Goal: Task Accomplishment & Management: Manage account settings

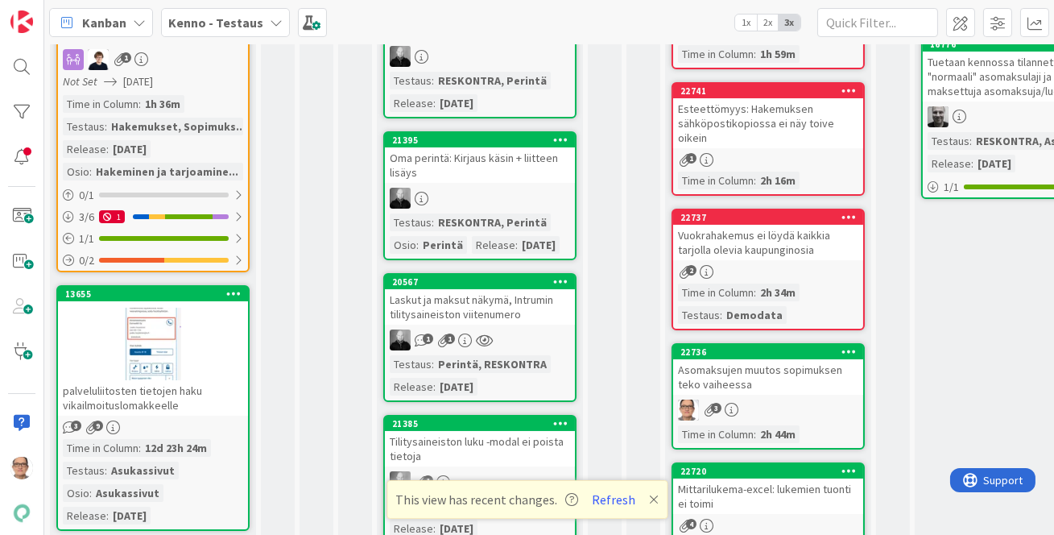
scroll to position [366, 0]
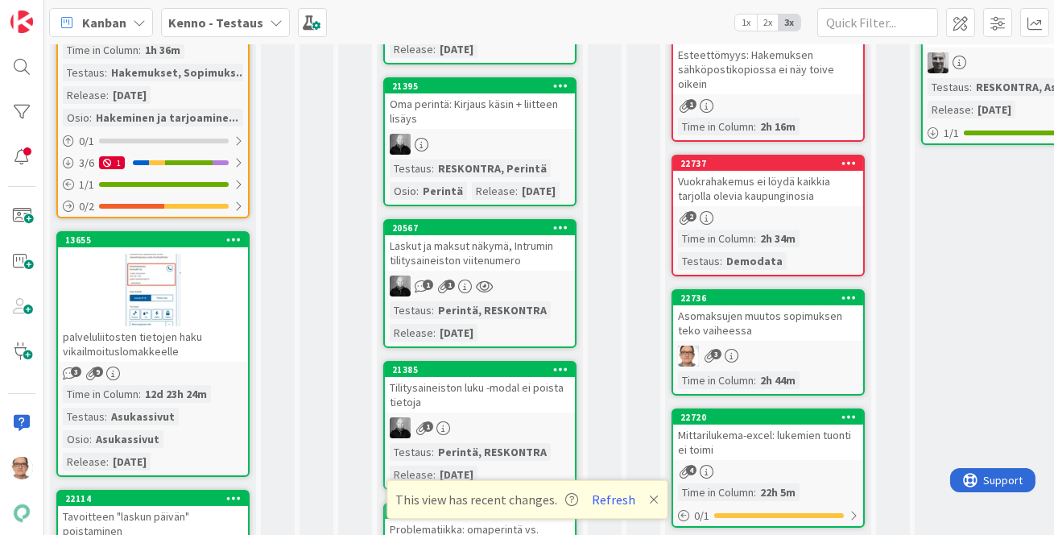
click at [487, 271] on div "Laskut ja maksut näkymä, Intrumin tilitysaineiston viitenumero" at bounding box center [480, 252] width 190 height 35
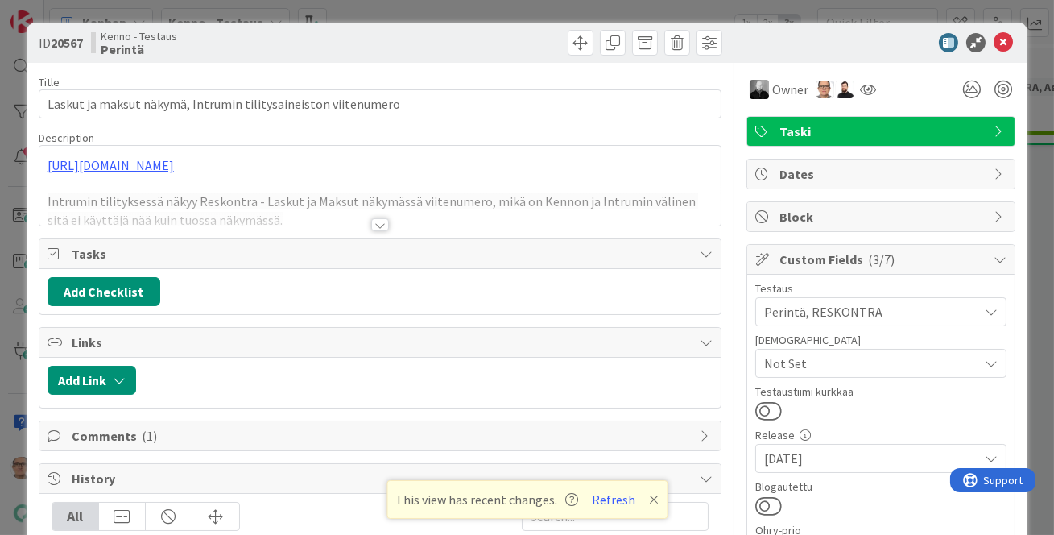
click at [375, 220] on div at bounding box center [380, 224] width 18 height 13
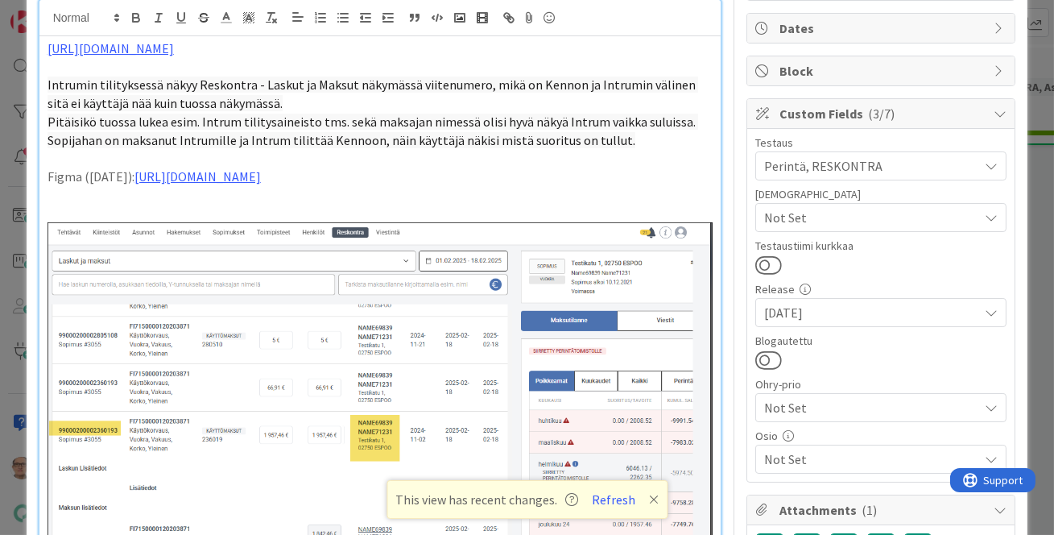
scroll to position [292, 0]
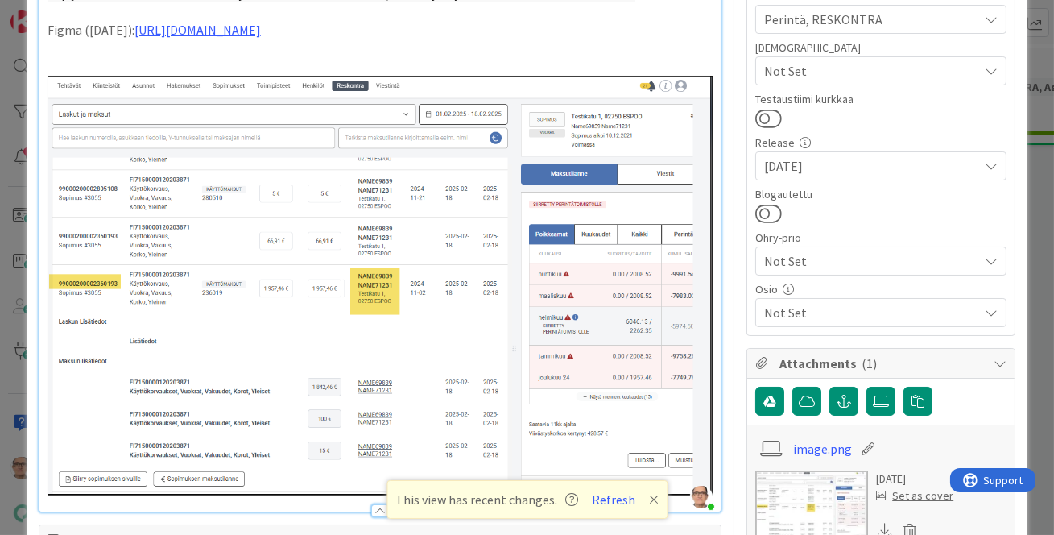
click at [649, 495] on icon at bounding box center [654, 499] width 10 height 13
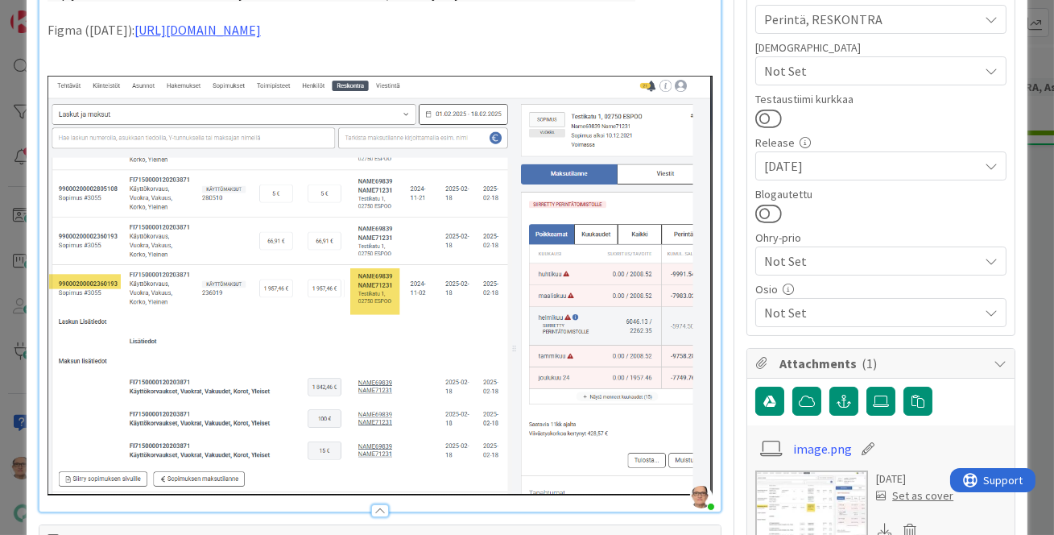
scroll to position [512, 0]
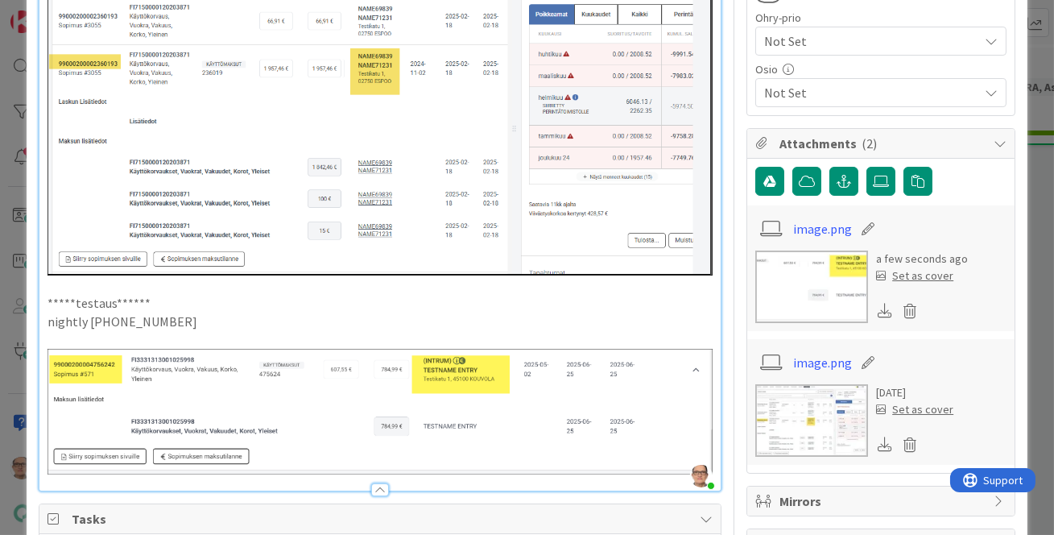
click at [376, 495] on div at bounding box center [380, 489] width 18 height 13
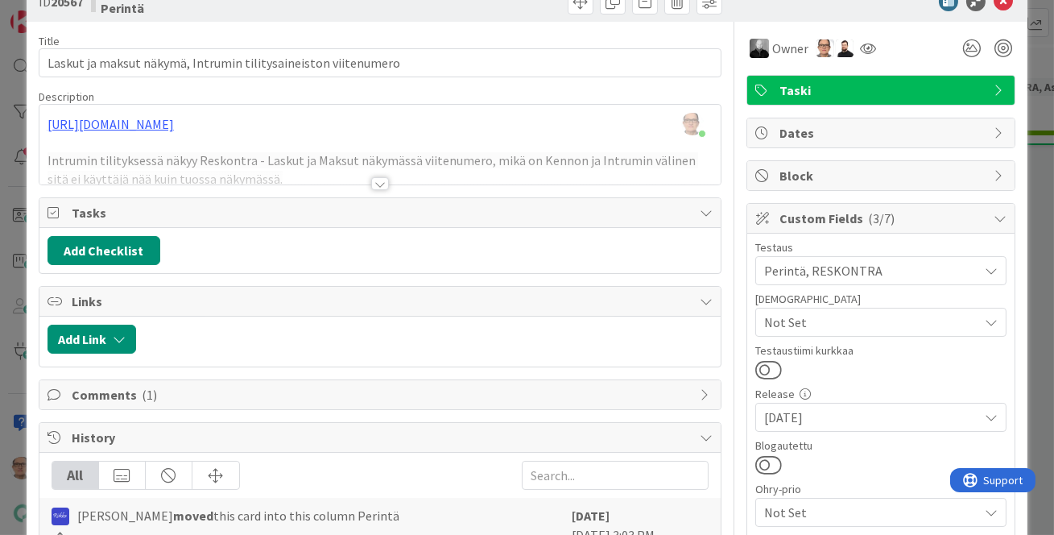
scroll to position [0, 0]
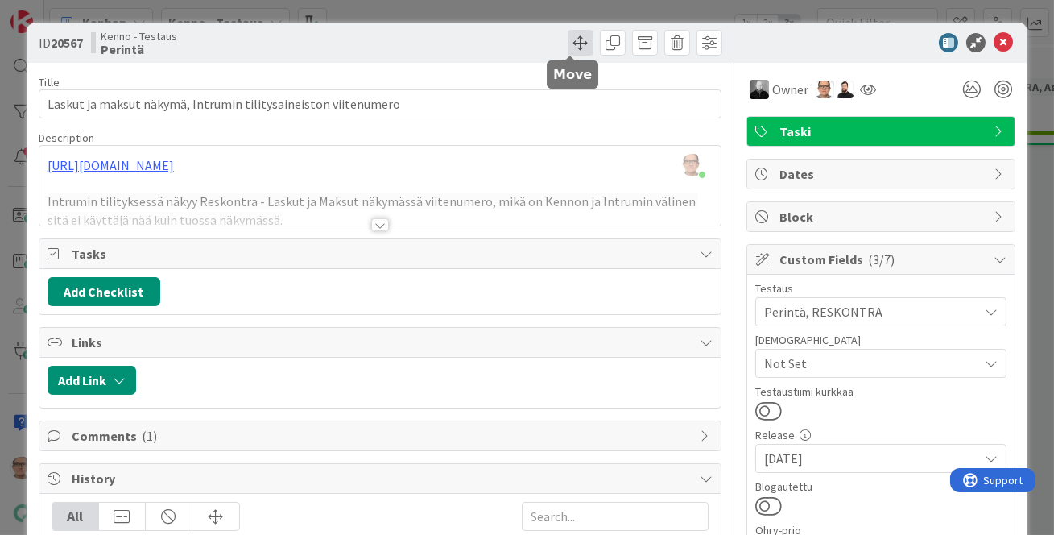
click at [572, 43] on span at bounding box center [581, 43] width 26 height 26
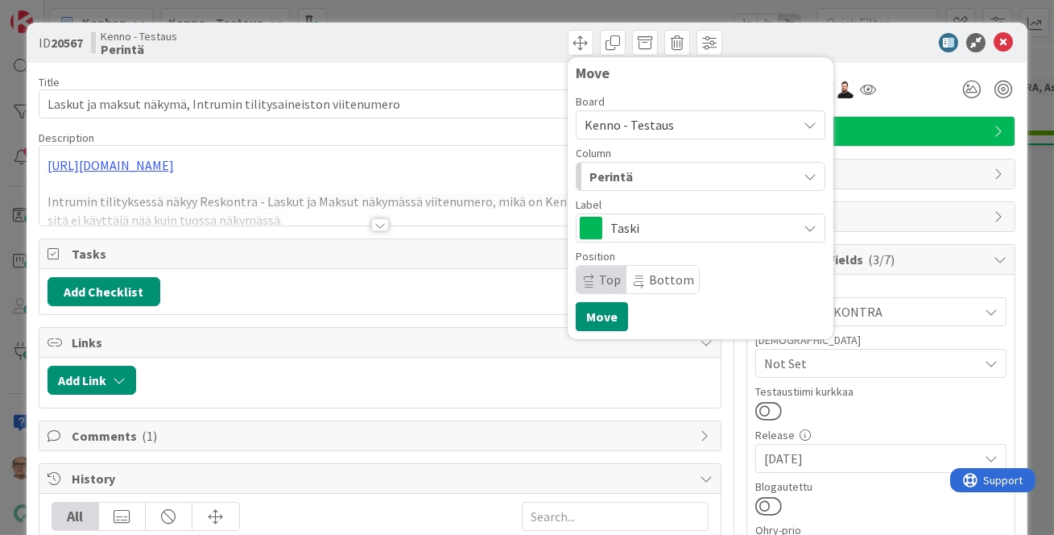
click at [660, 181] on div "Perintä" at bounding box center [692, 177] width 212 height 26
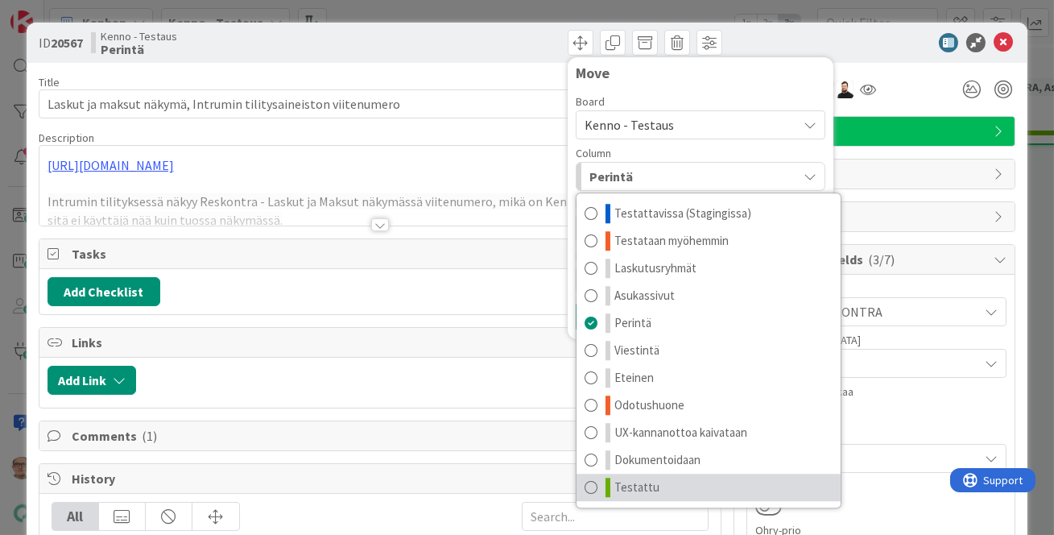
click at [585, 489] on span at bounding box center [591, 487] width 13 height 19
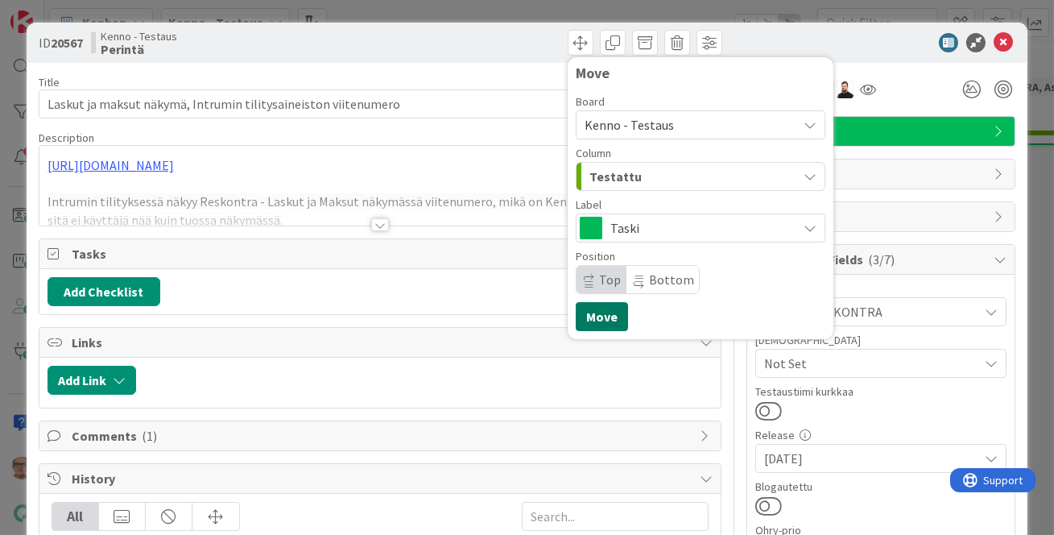
click at [598, 312] on button "Move" at bounding box center [602, 316] width 52 height 29
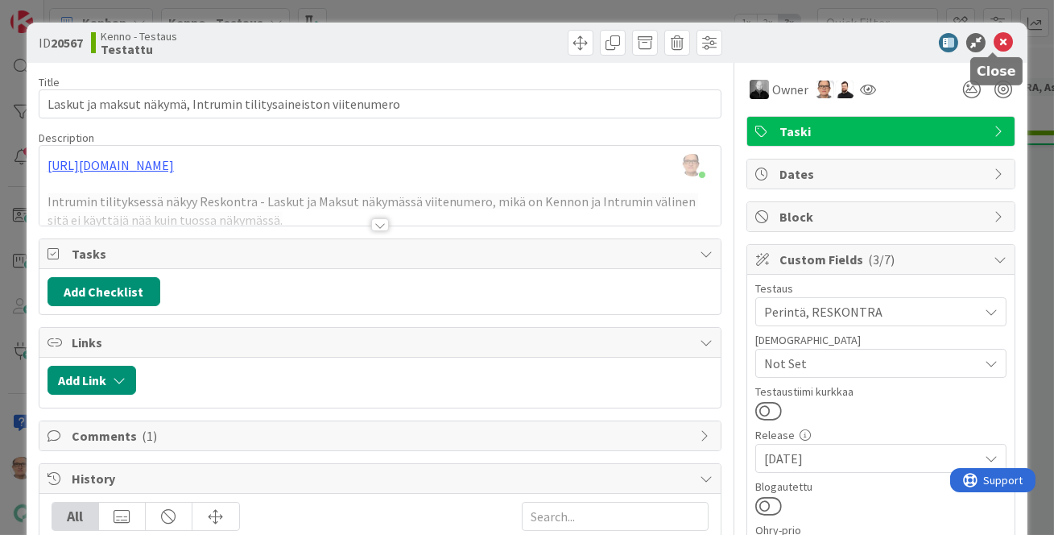
drag, startPoint x: 991, startPoint y: 40, endPoint x: 995, endPoint y: 14, distance: 26.1
click at [993, 26] on div "ID 20567 Kenno - Testaus Testattu Move Move" at bounding box center [528, 43] width 1002 height 40
click at [995, 43] on icon at bounding box center [1003, 42] width 19 height 19
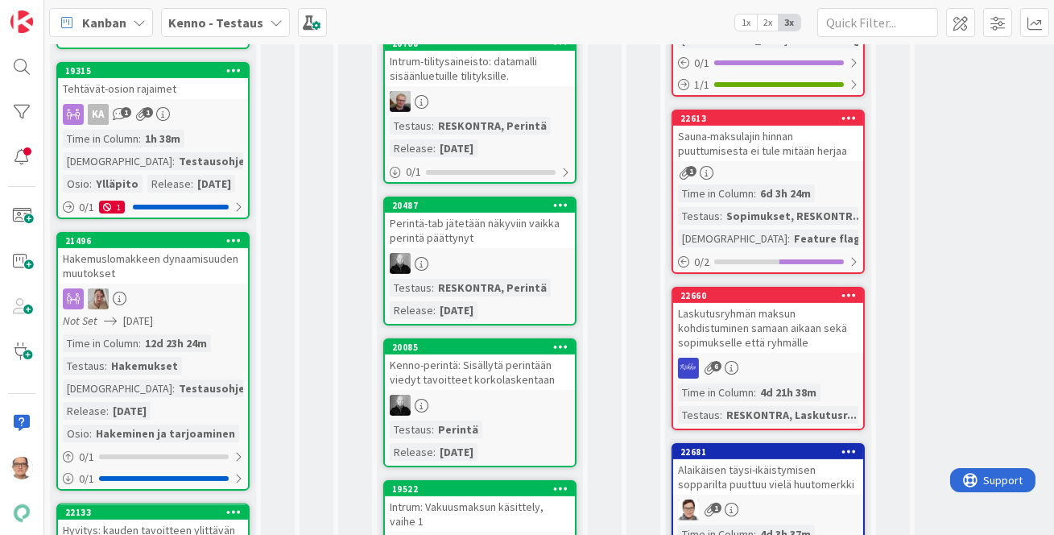
scroll to position [1025, 0]
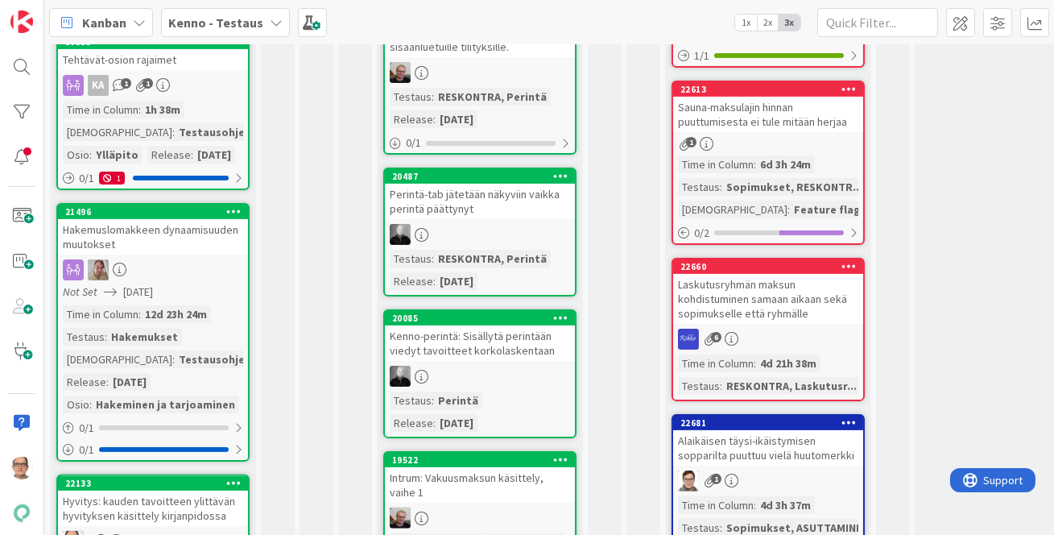
click at [468, 381] on link "20085 Kenno-perintä: Sisällytä perintään viedyt tavoitteet korkolaskentaan Test…" at bounding box center [479, 373] width 193 height 129
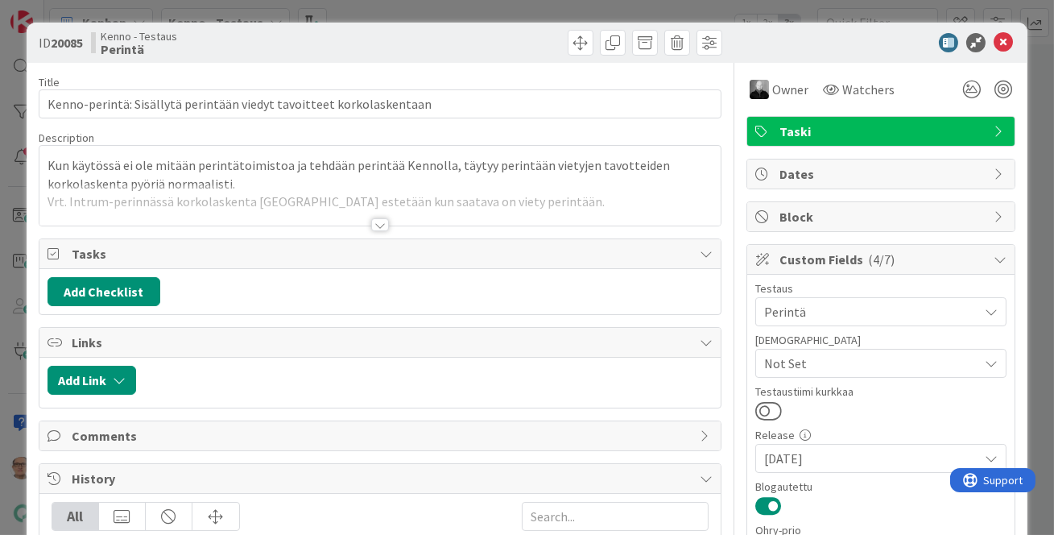
click at [372, 223] on div at bounding box center [380, 224] width 18 height 13
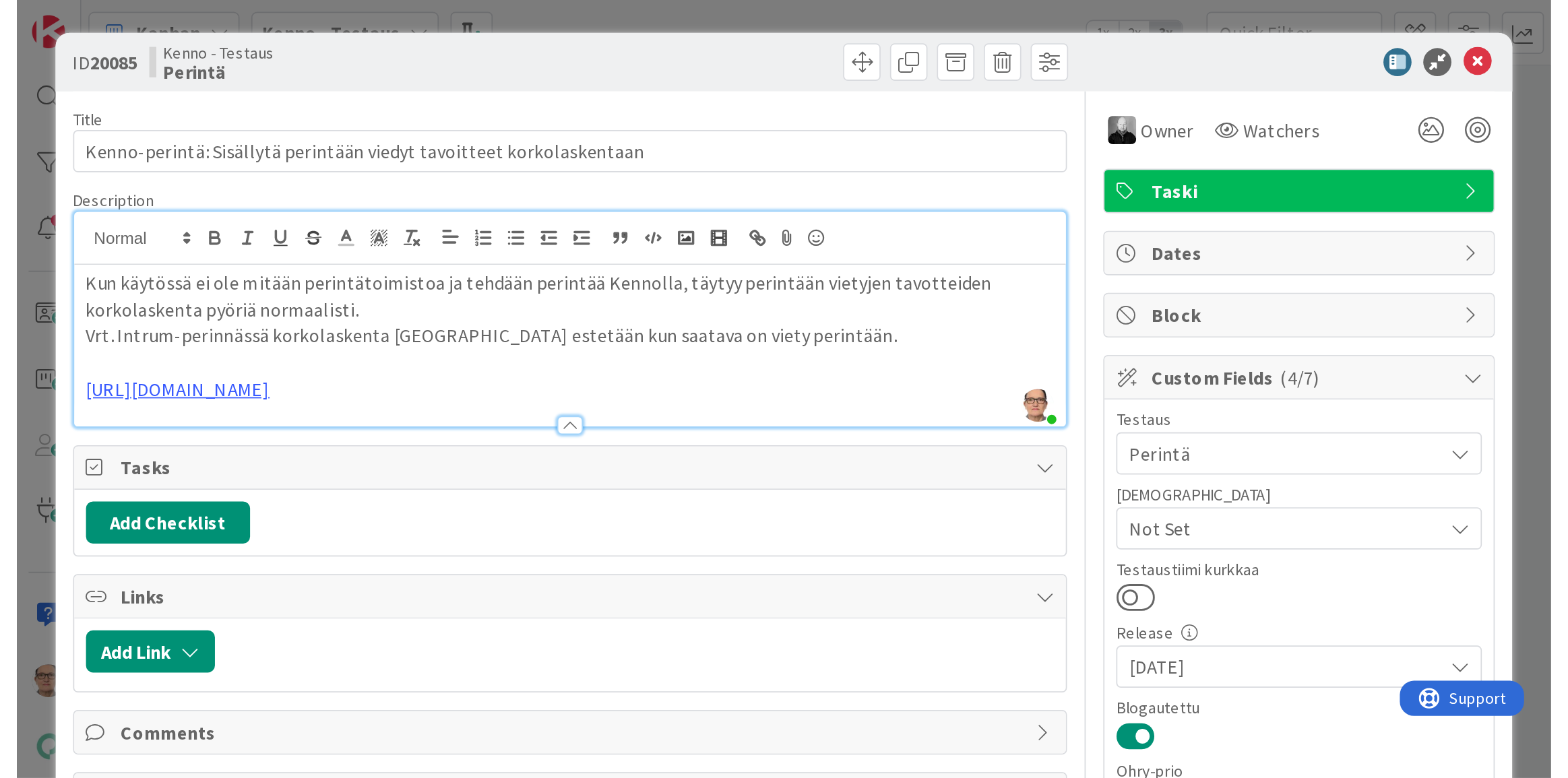
scroll to position [857, 0]
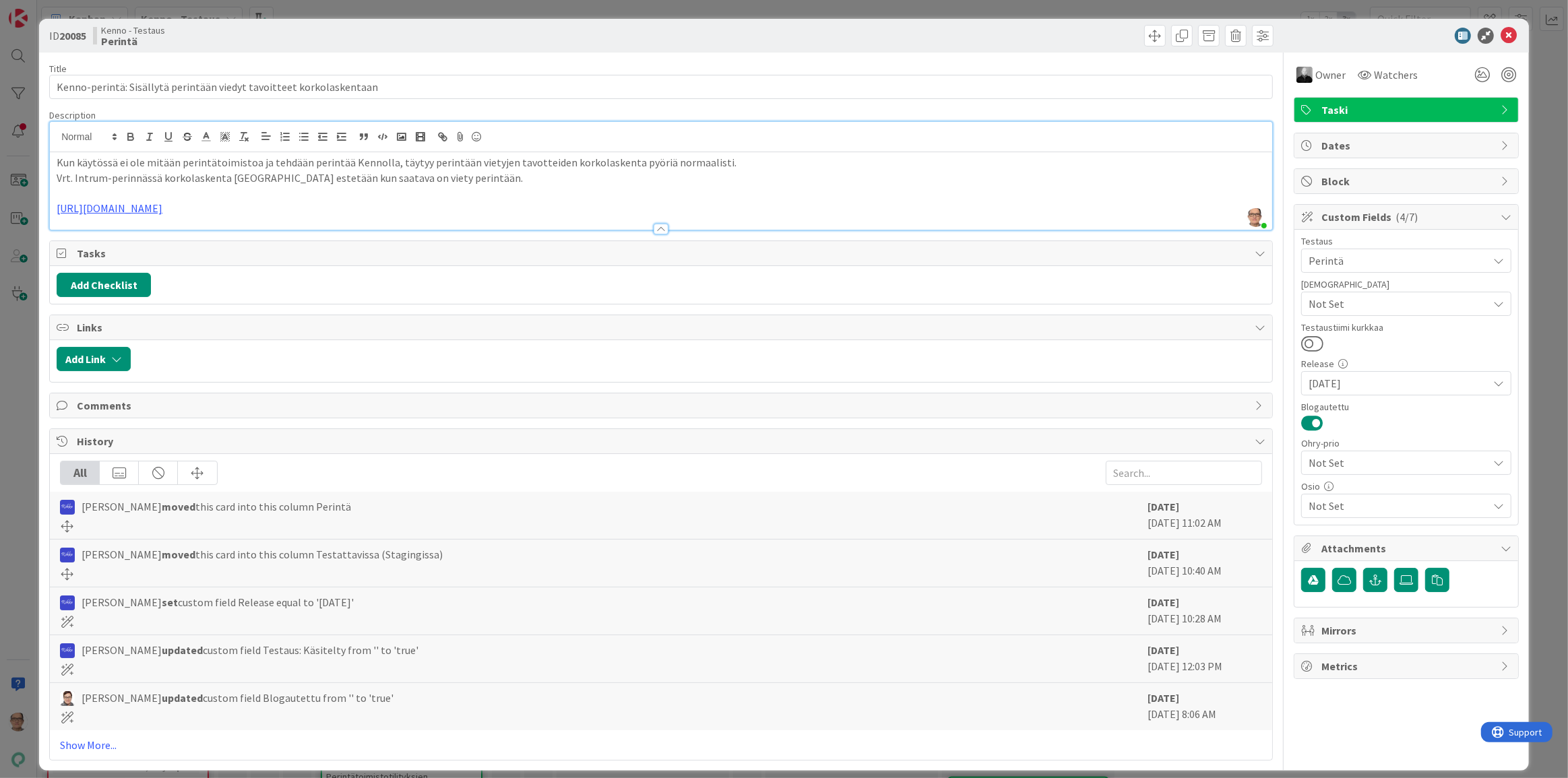
click at [276, 202] on p "[URL][DOMAIN_NAME]" at bounding box center [661, 208] width 1209 height 16
click at [882, 76] on span "Owner" at bounding box center [1330, 74] width 30 height 16
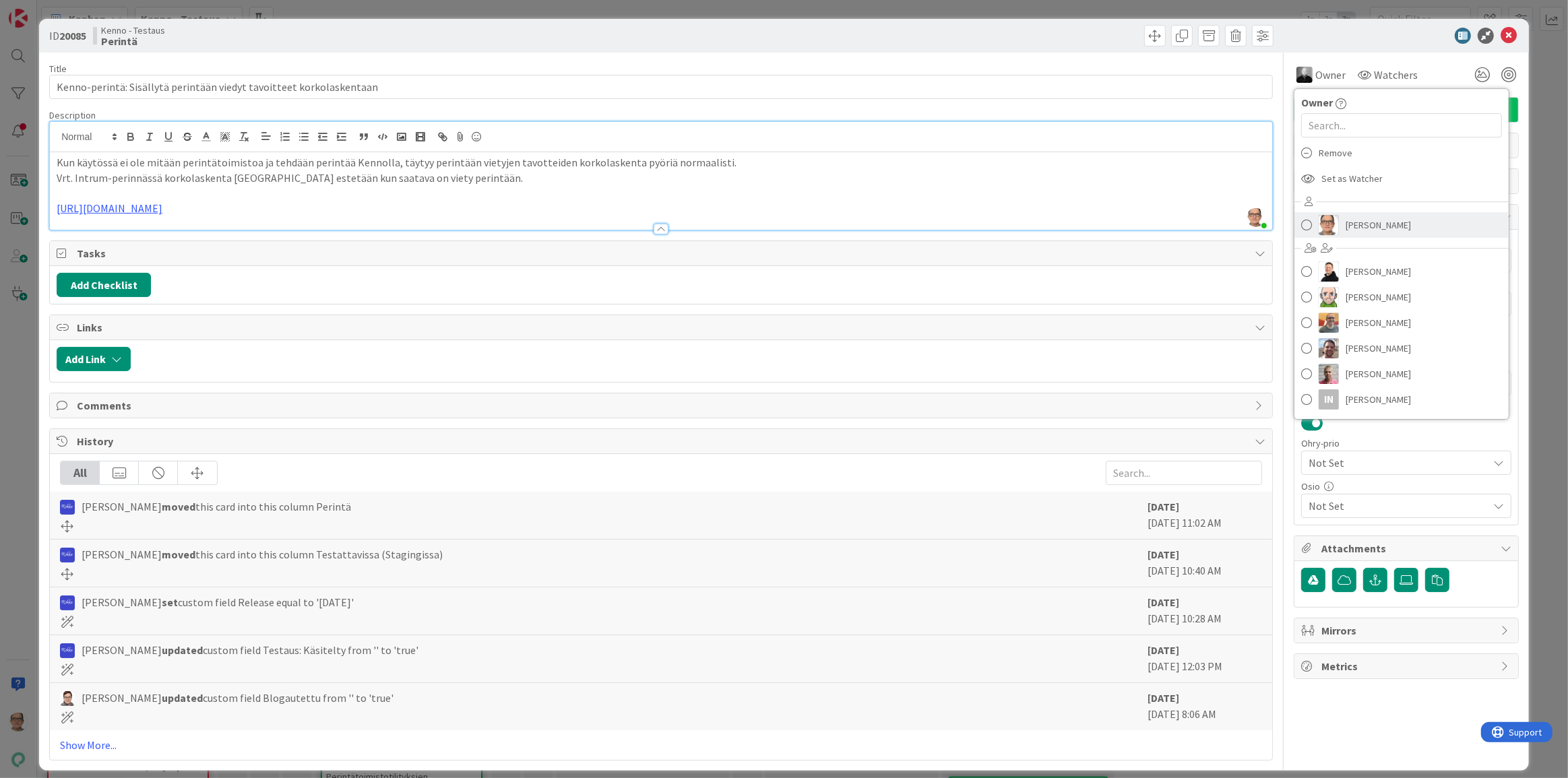
click at [882, 217] on span "[PERSON_NAME]" at bounding box center [1379, 225] width 65 height 20
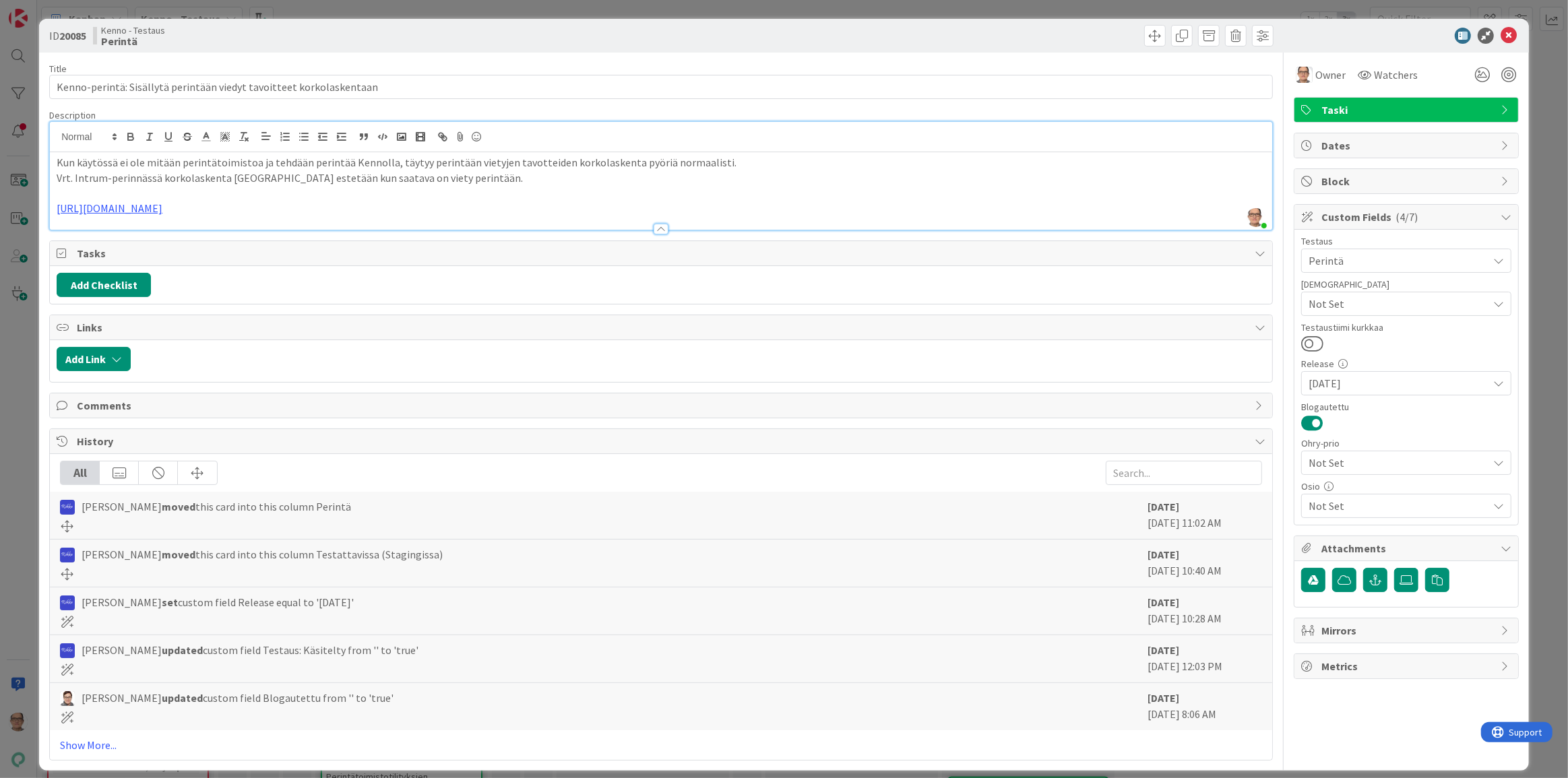
click at [283, 208] on p "[URL][DOMAIN_NAME]" at bounding box center [661, 208] width 1209 height 16
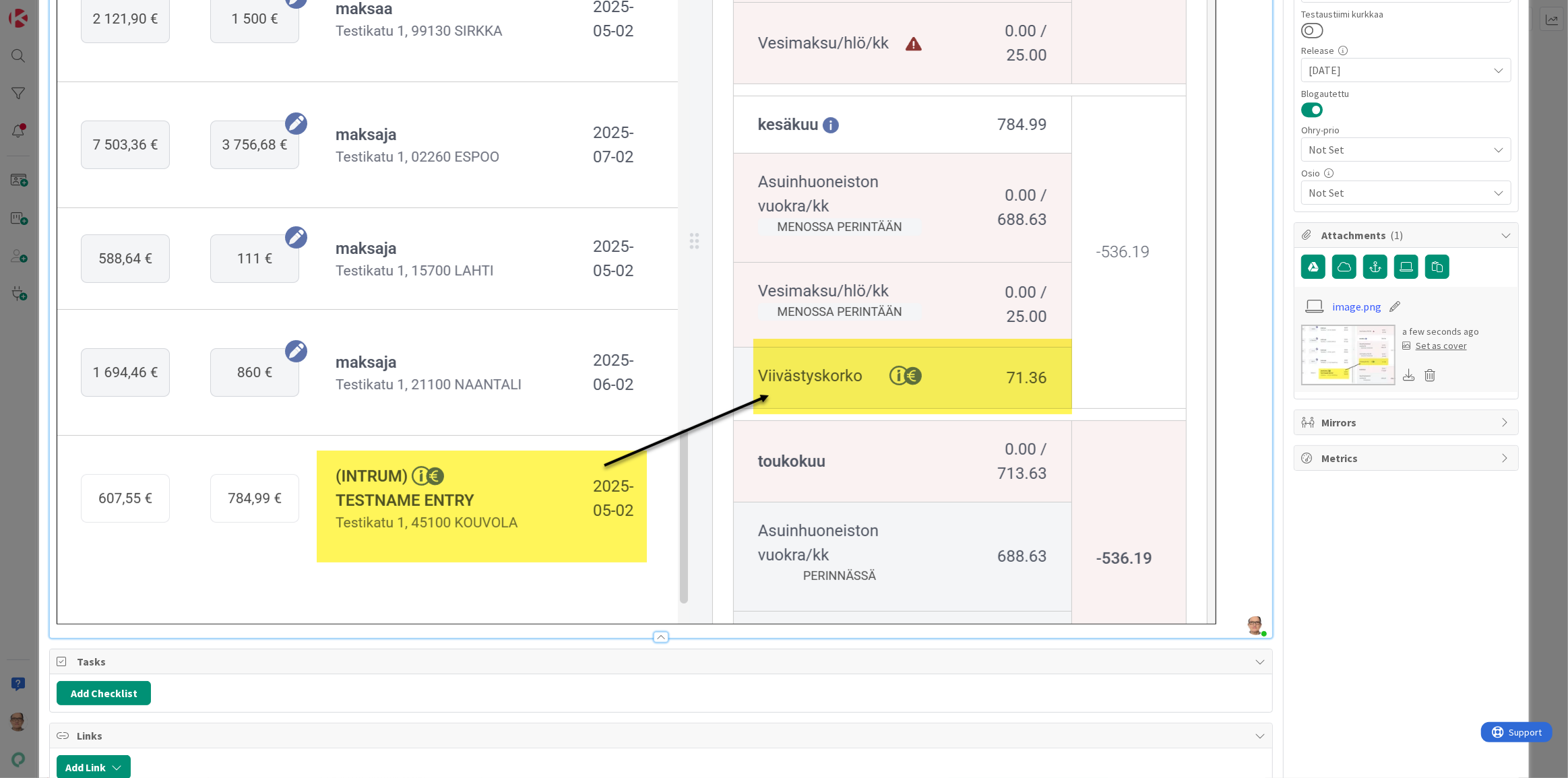
scroll to position [428, 0]
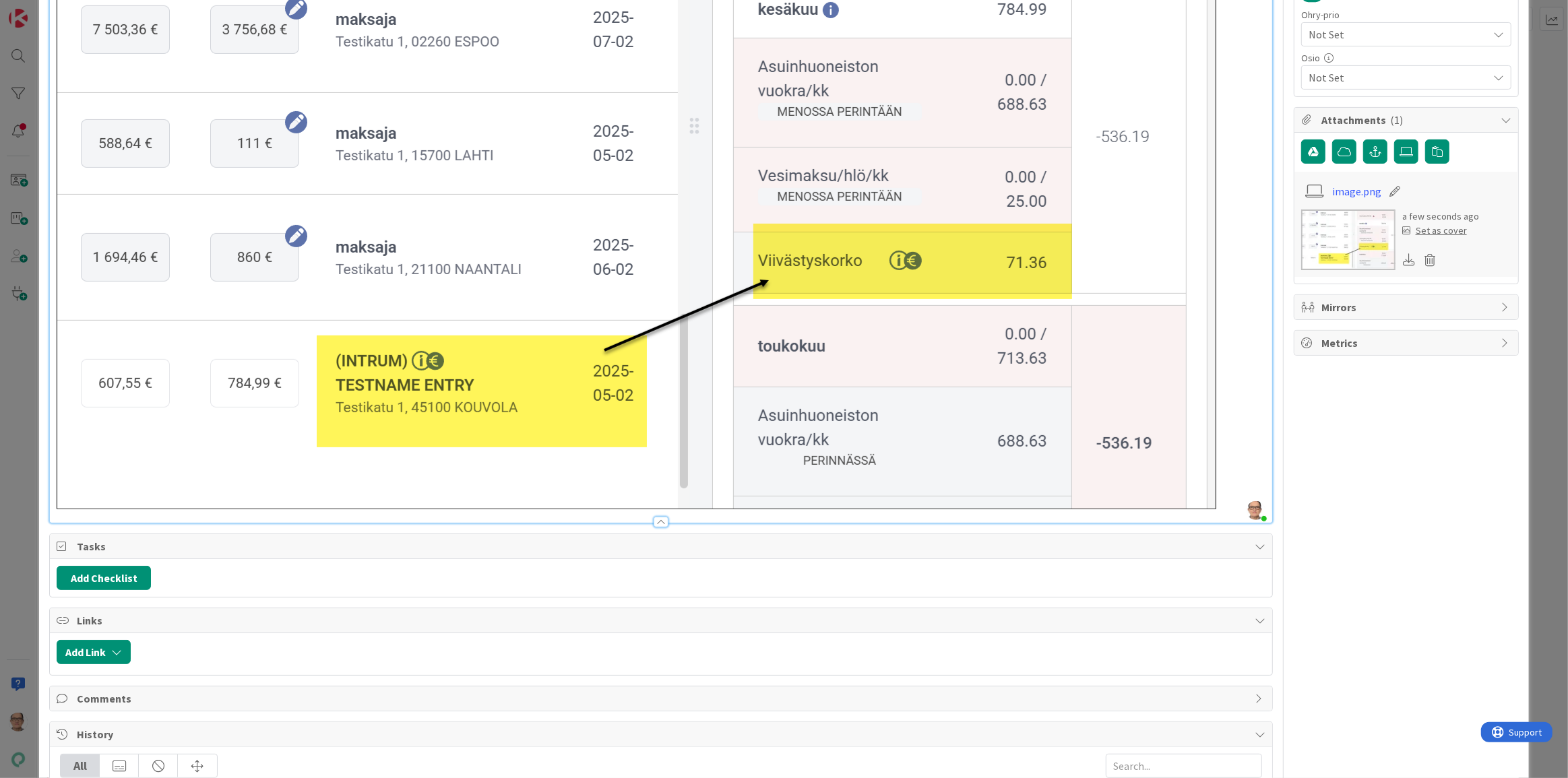
click at [660, 447] on div at bounding box center [661, 522] width 15 height 11
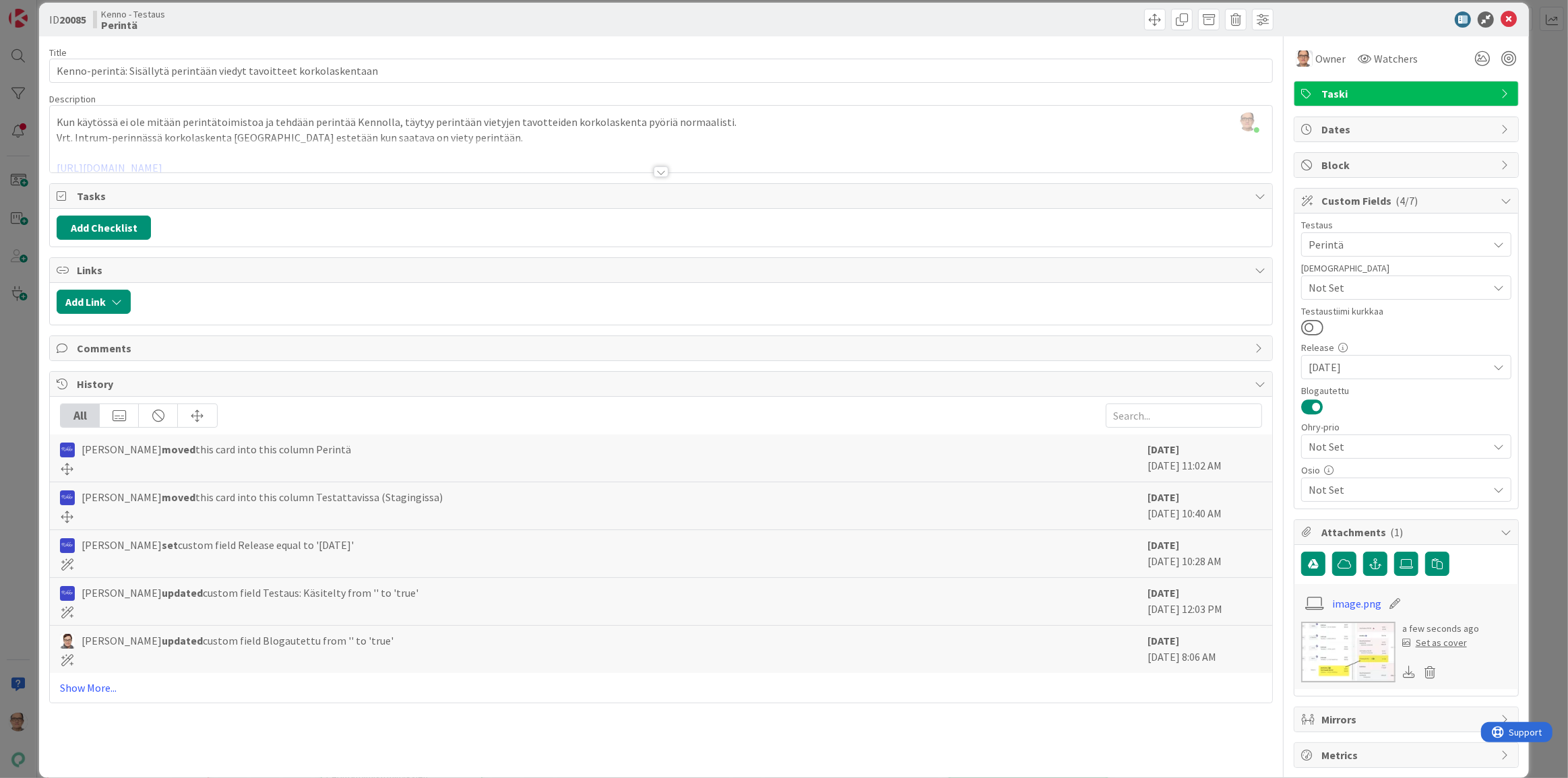
scroll to position [0, 0]
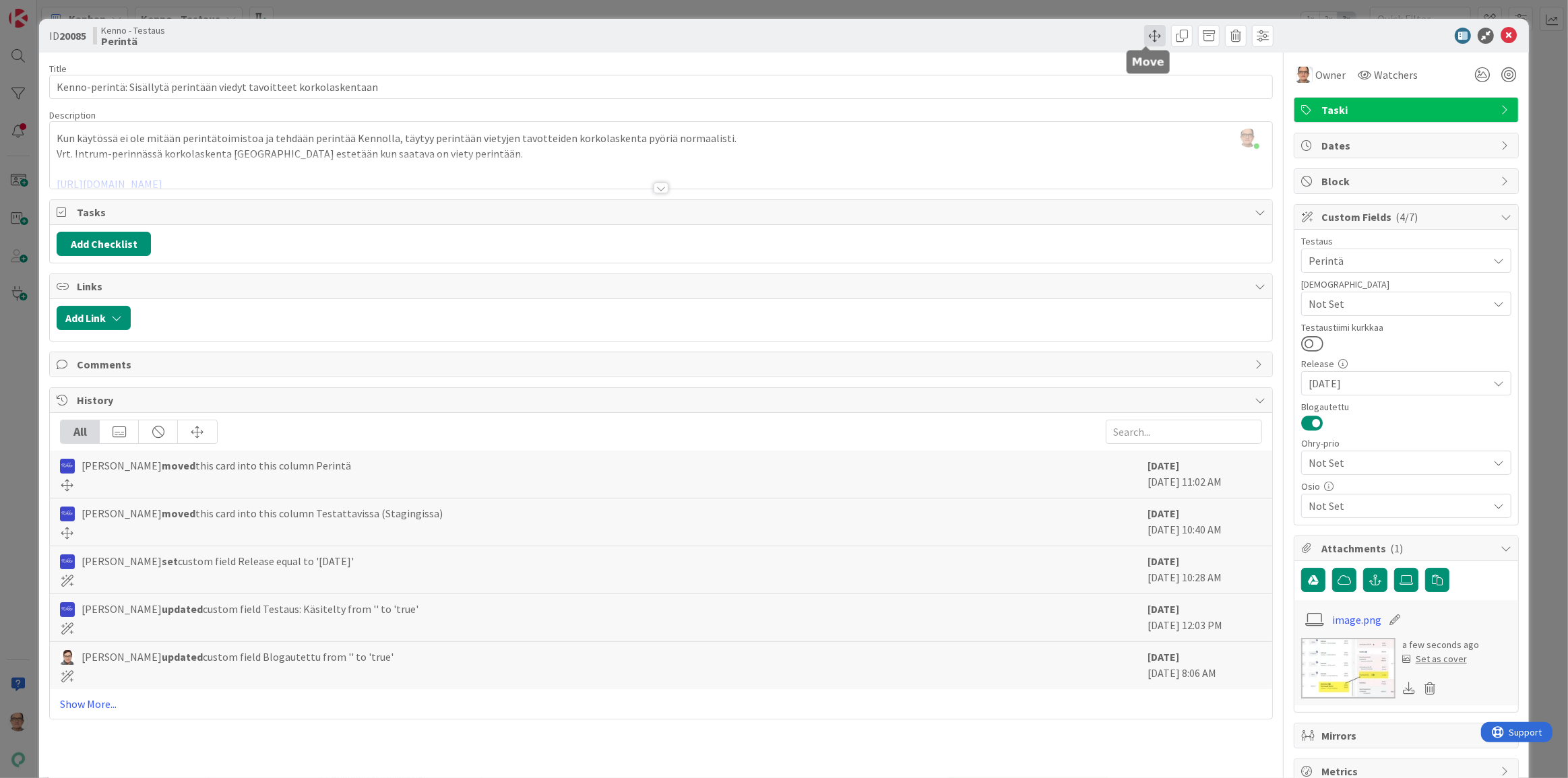
click at [882, 40] on span at bounding box center [1156, 36] width 22 height 22
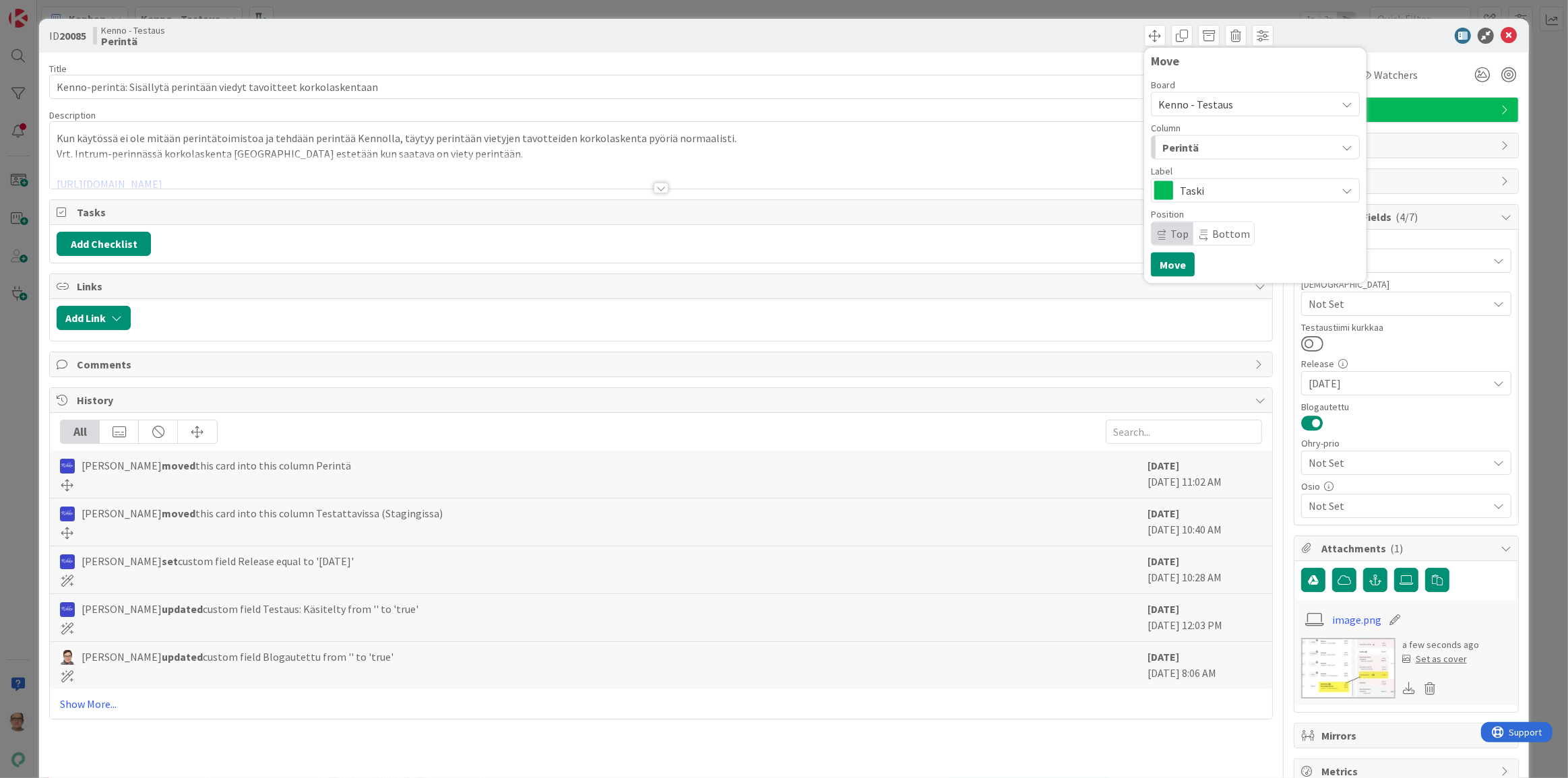
click at [882, 151] on span "Perintä" at bounding box center [1180, 147] width 36 height 18
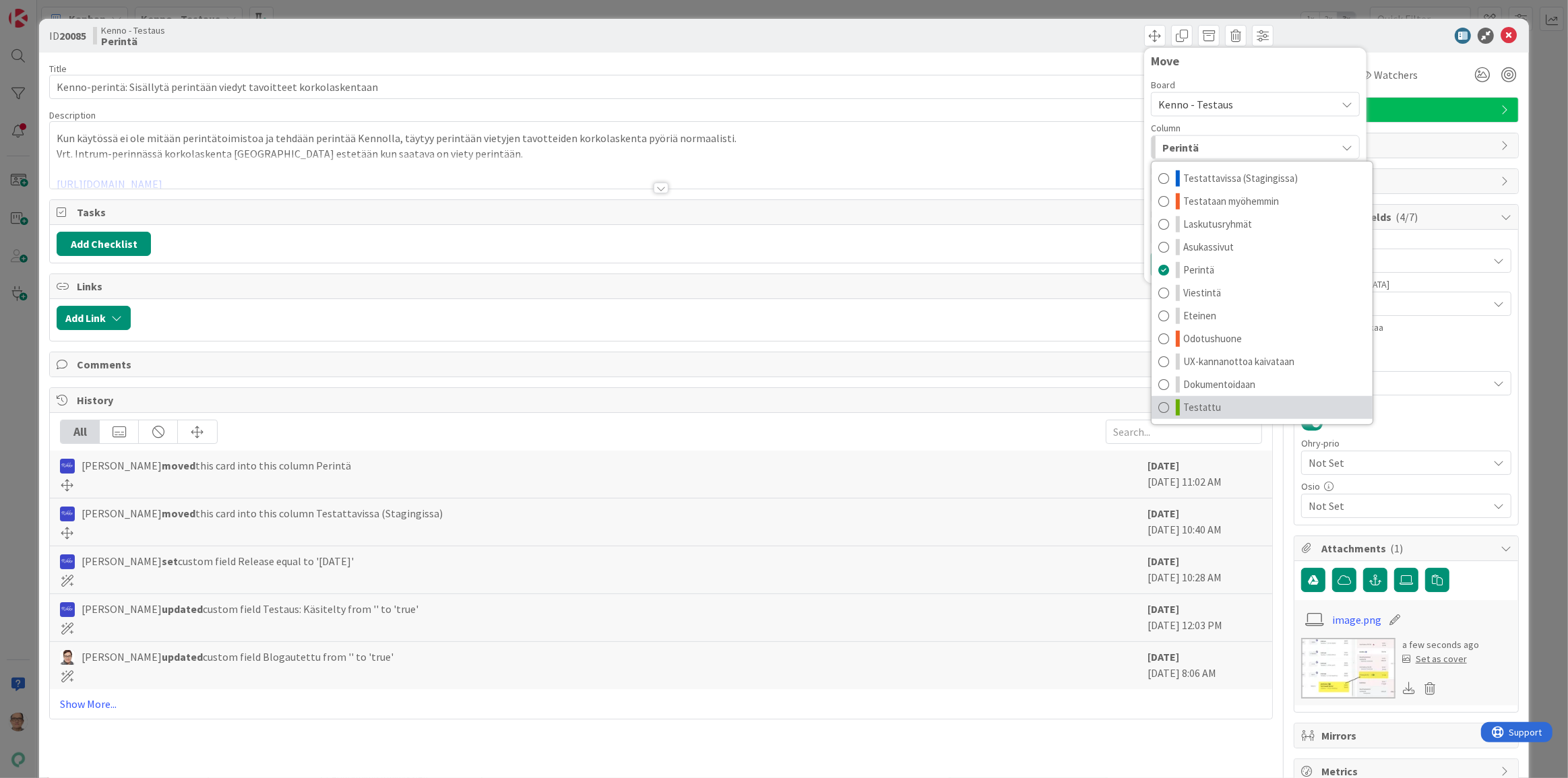
click at [882, 403] on span at bounding box center [1164, 407] width 11 height 16
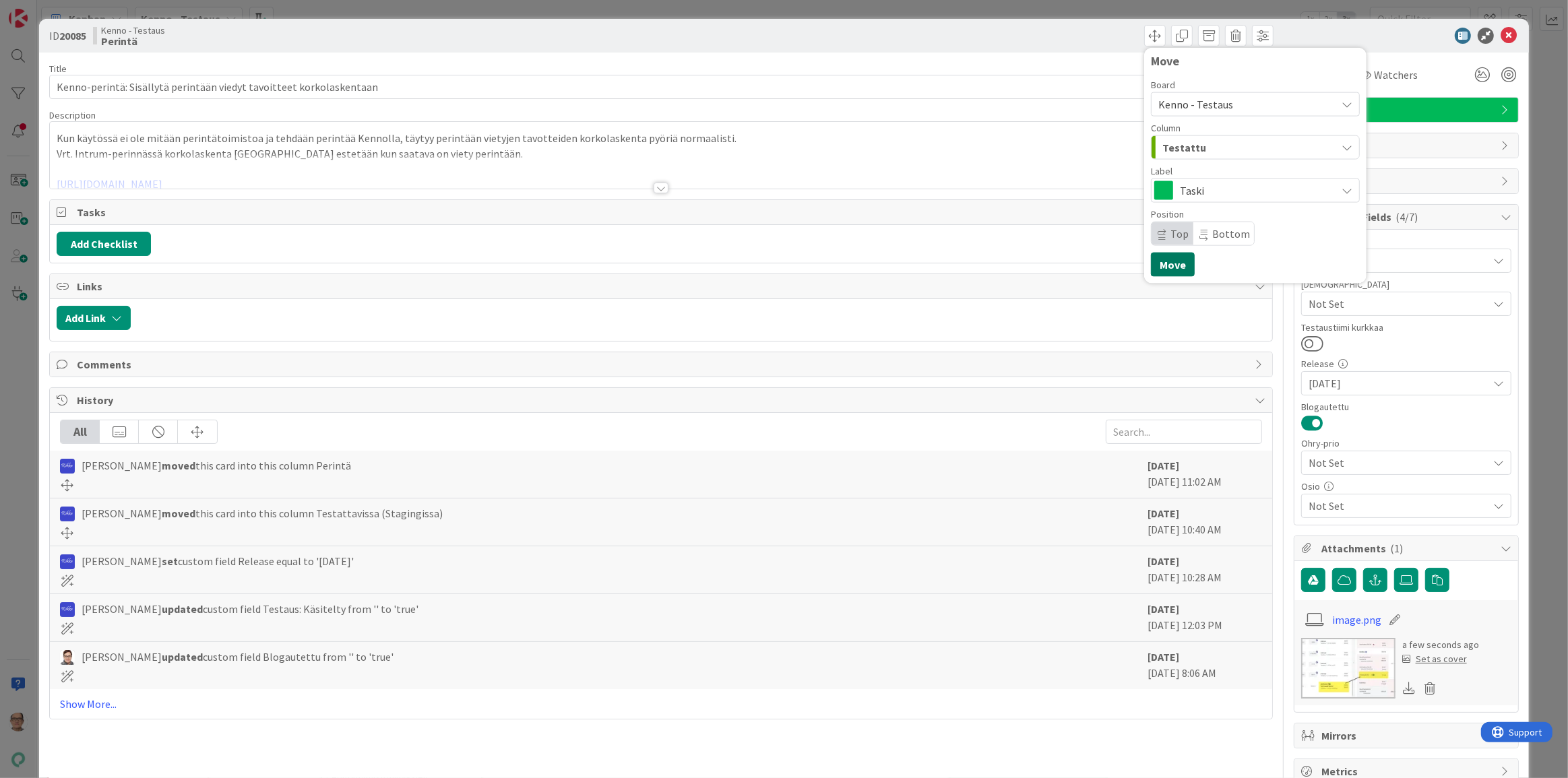
click at [882, 267] on button "Move" at bounding box center [1173, 264] width 44 height 24
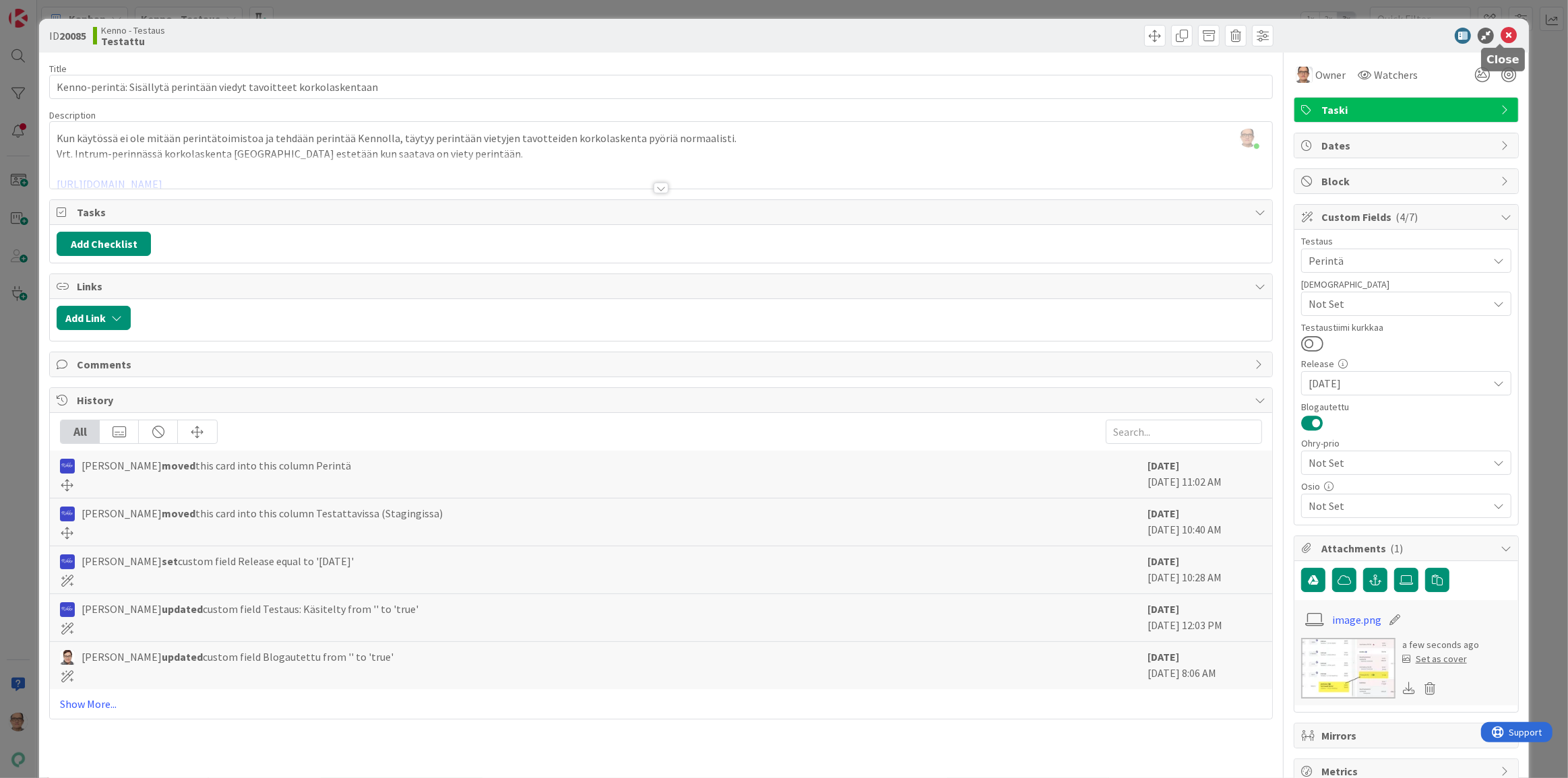
click at [882, 38] on icon at bounding box center [1509, 35] width 16 height 16
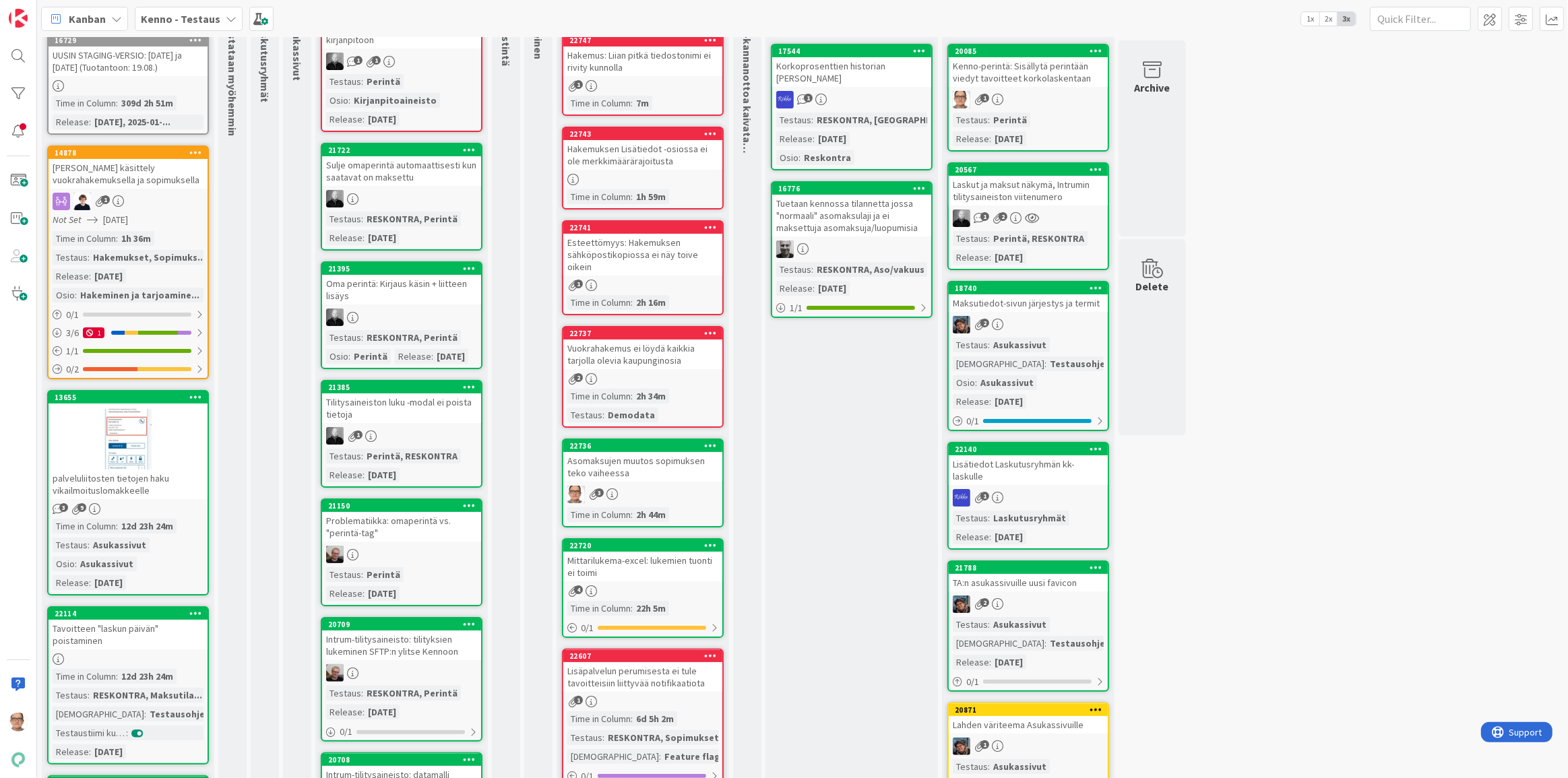
scroll to position [60, 0]
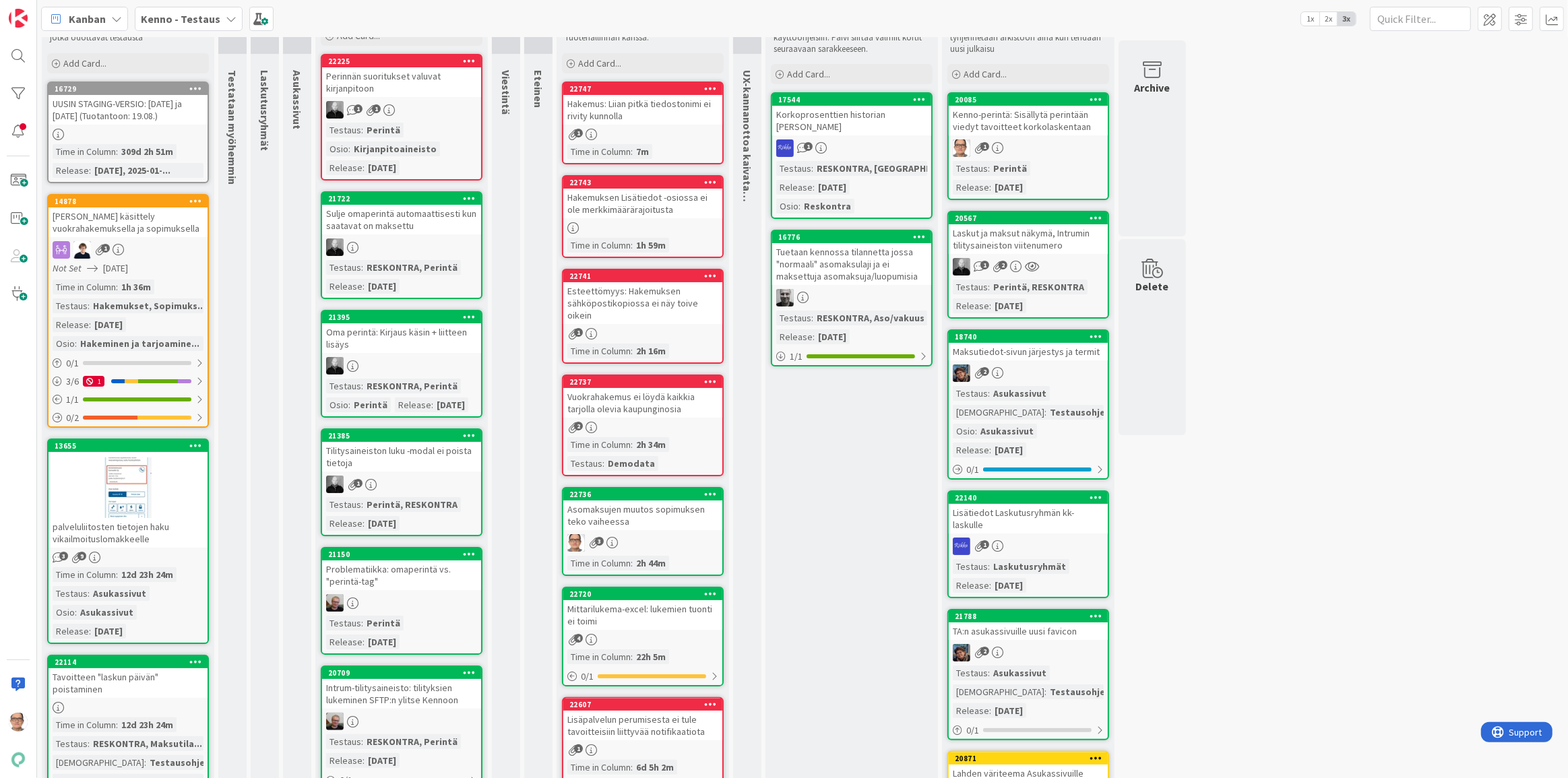
click at [882, 242] on div "Laskut ja maksut näkymä, Intrumin tilitysaineiston viitenumero" at bounding box center [1028, 238] width 159 height 29
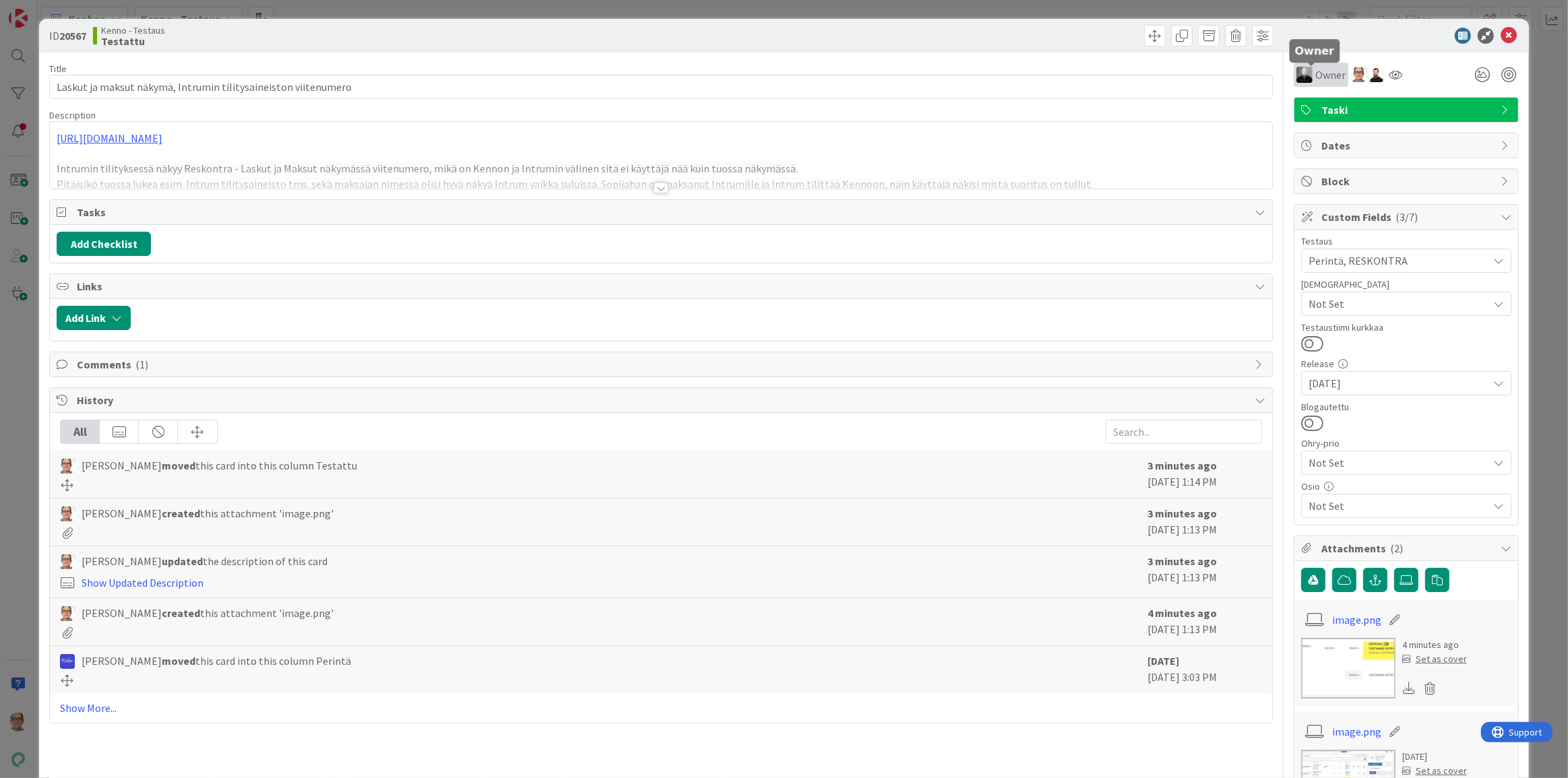
click at [882, 78] on span "Owner" at bounding box center [1330, 74] width 30 height 16
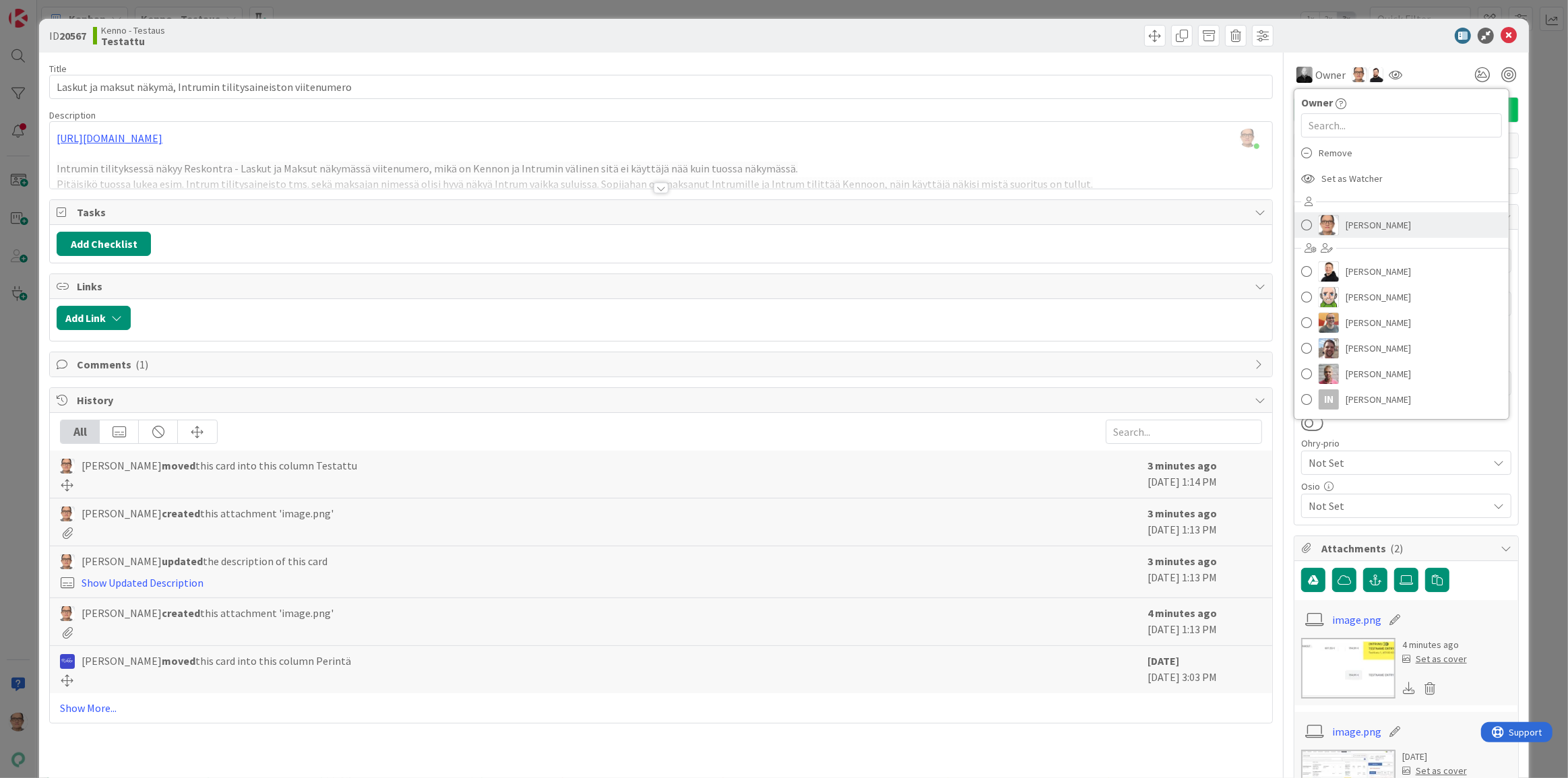
click at [882, 227] on span "[PERSON_NAME]" at bounding box center [1379, 225] width 65 height 20
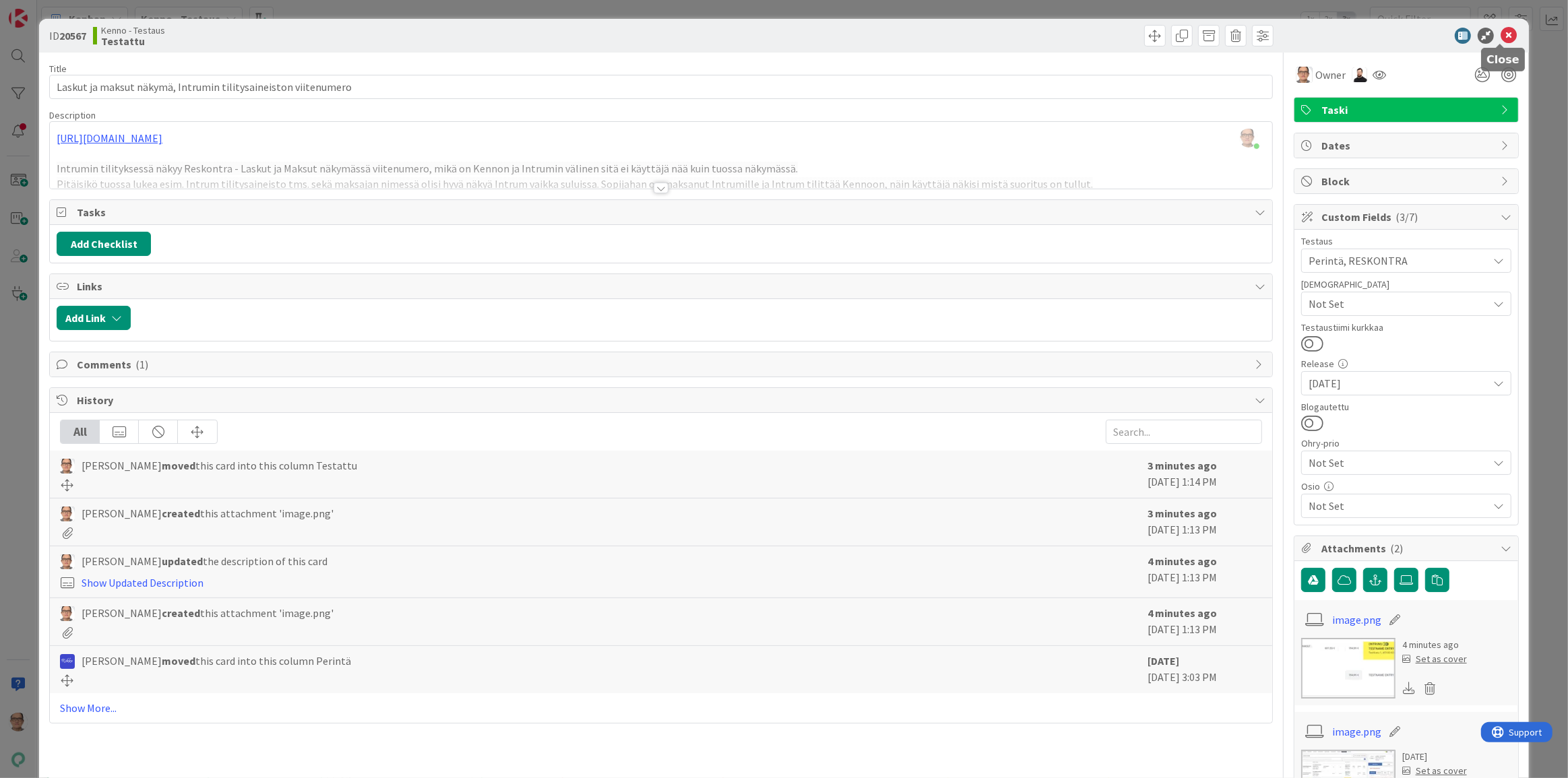
click at [882, 33] on icon at bounding box center [1509, 35] width 16 height 16
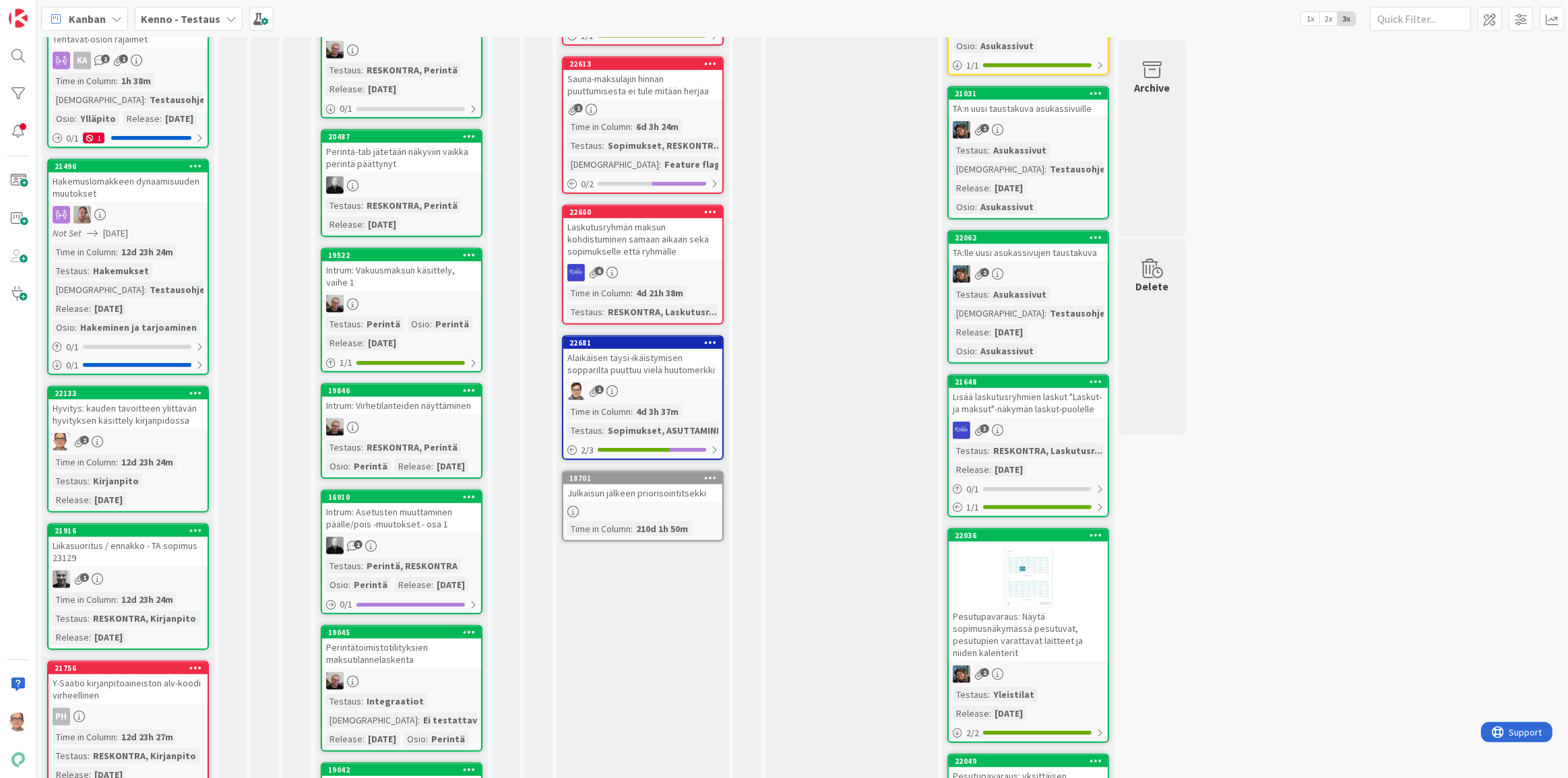
scroll to position [919, 0]
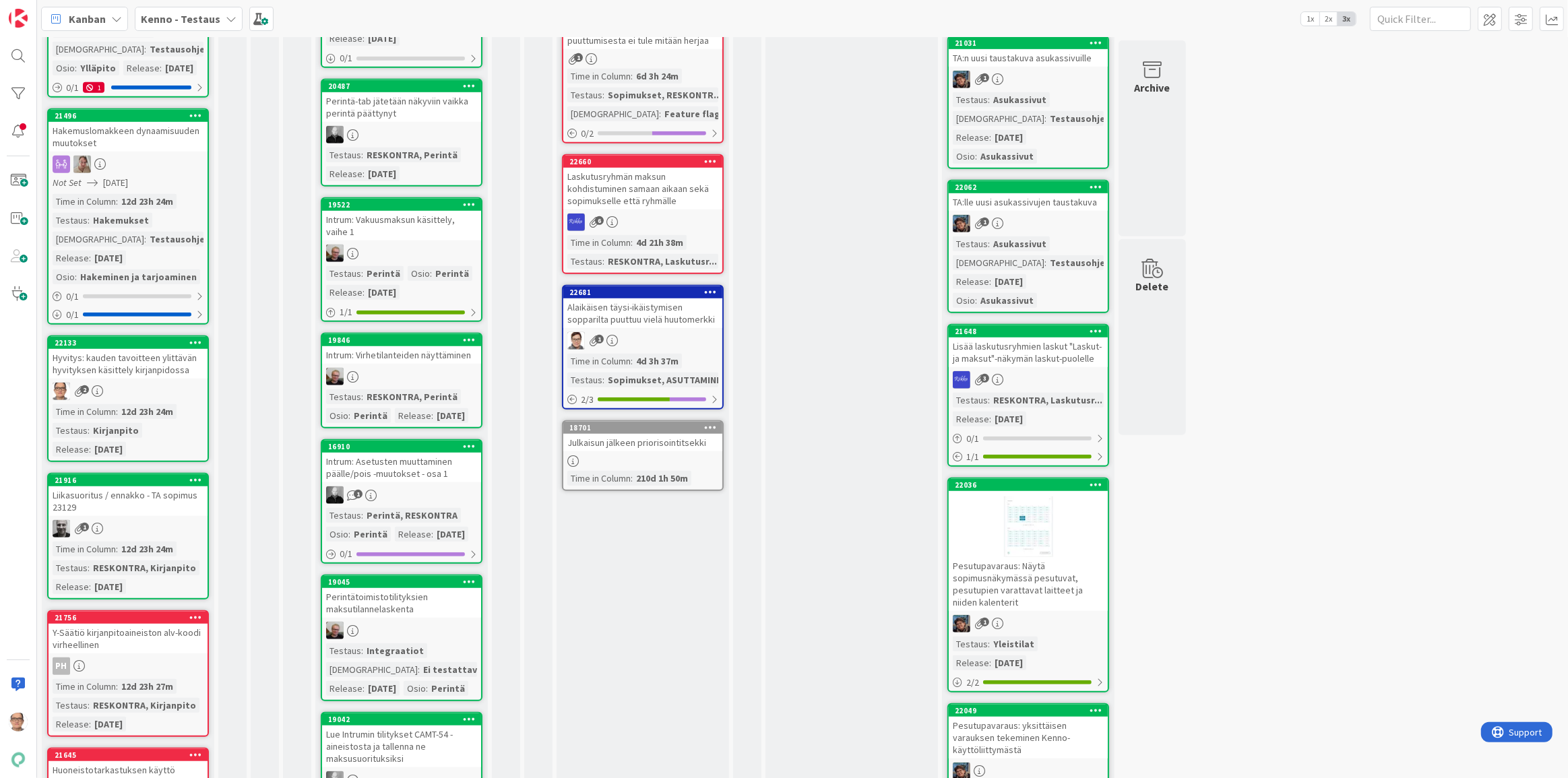
click at [376, 364] on div "Intrum: Virhetilanteiden näyttäminen" at bounding box center [402, 355] width 159 height 18
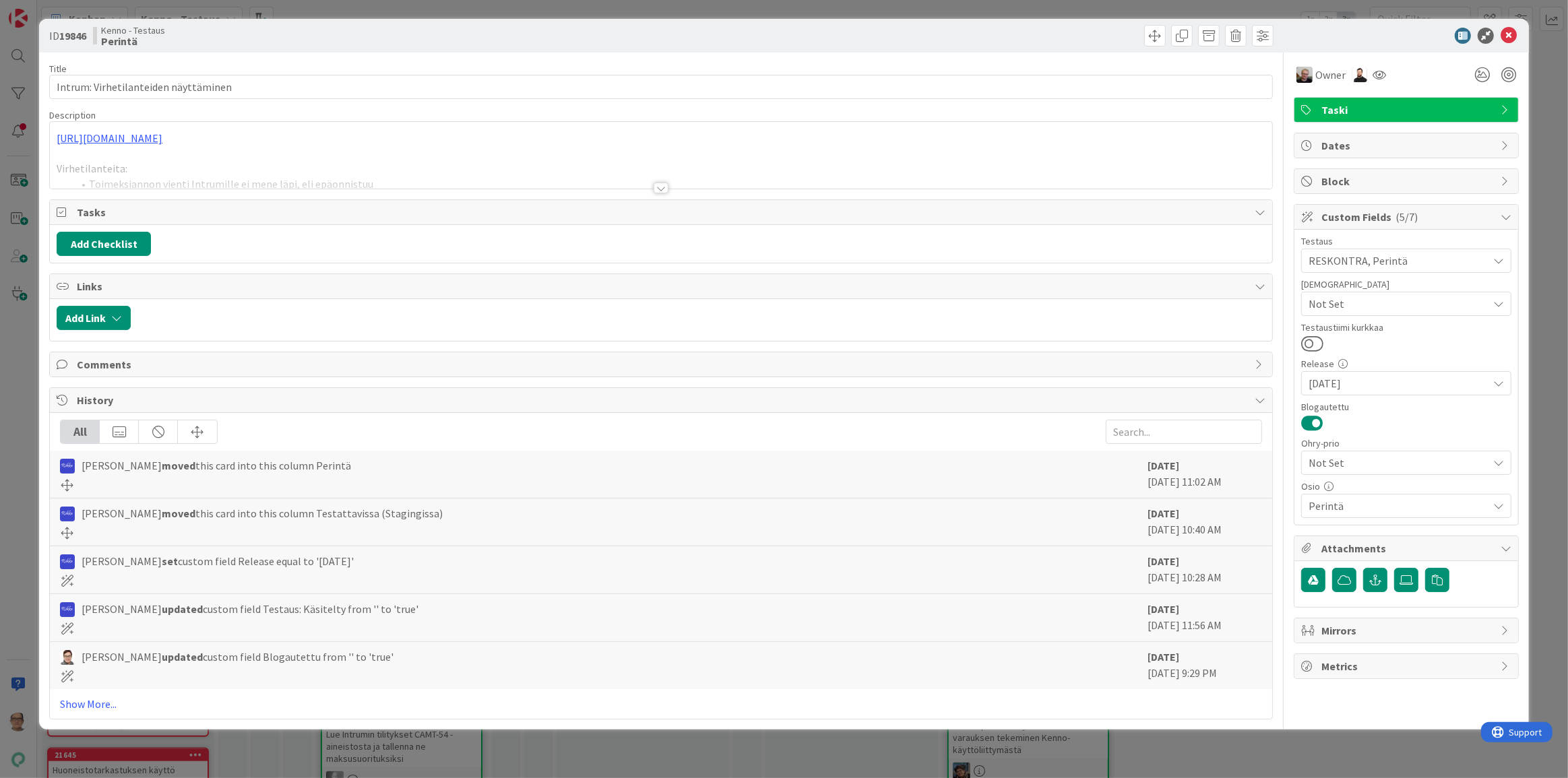
click at [659, 187] on div at bounding box center [661, 187] width 15 height 11
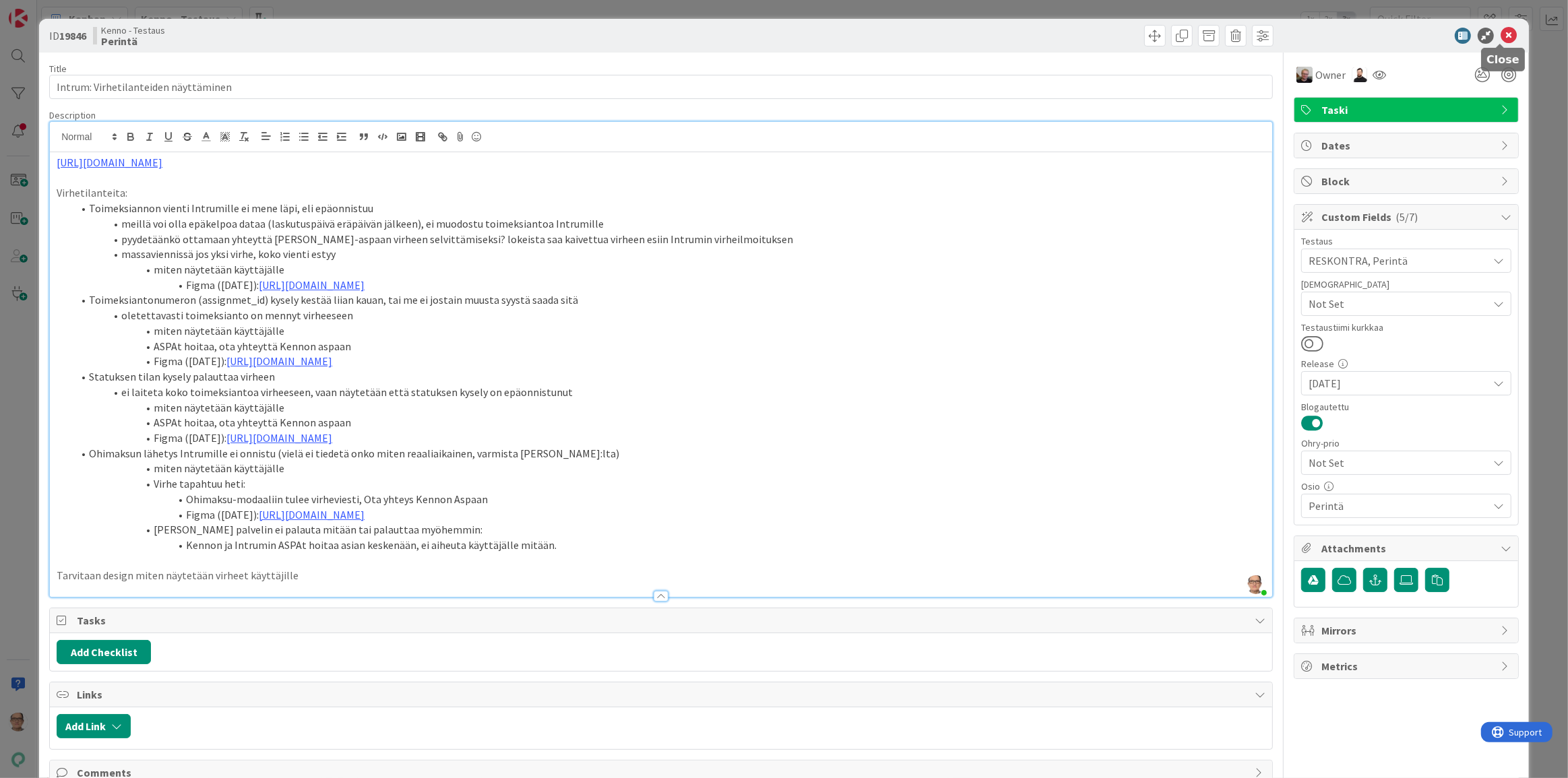
click at [882, 38] on icon at bounding box center [1509, 35] width 16 height 16
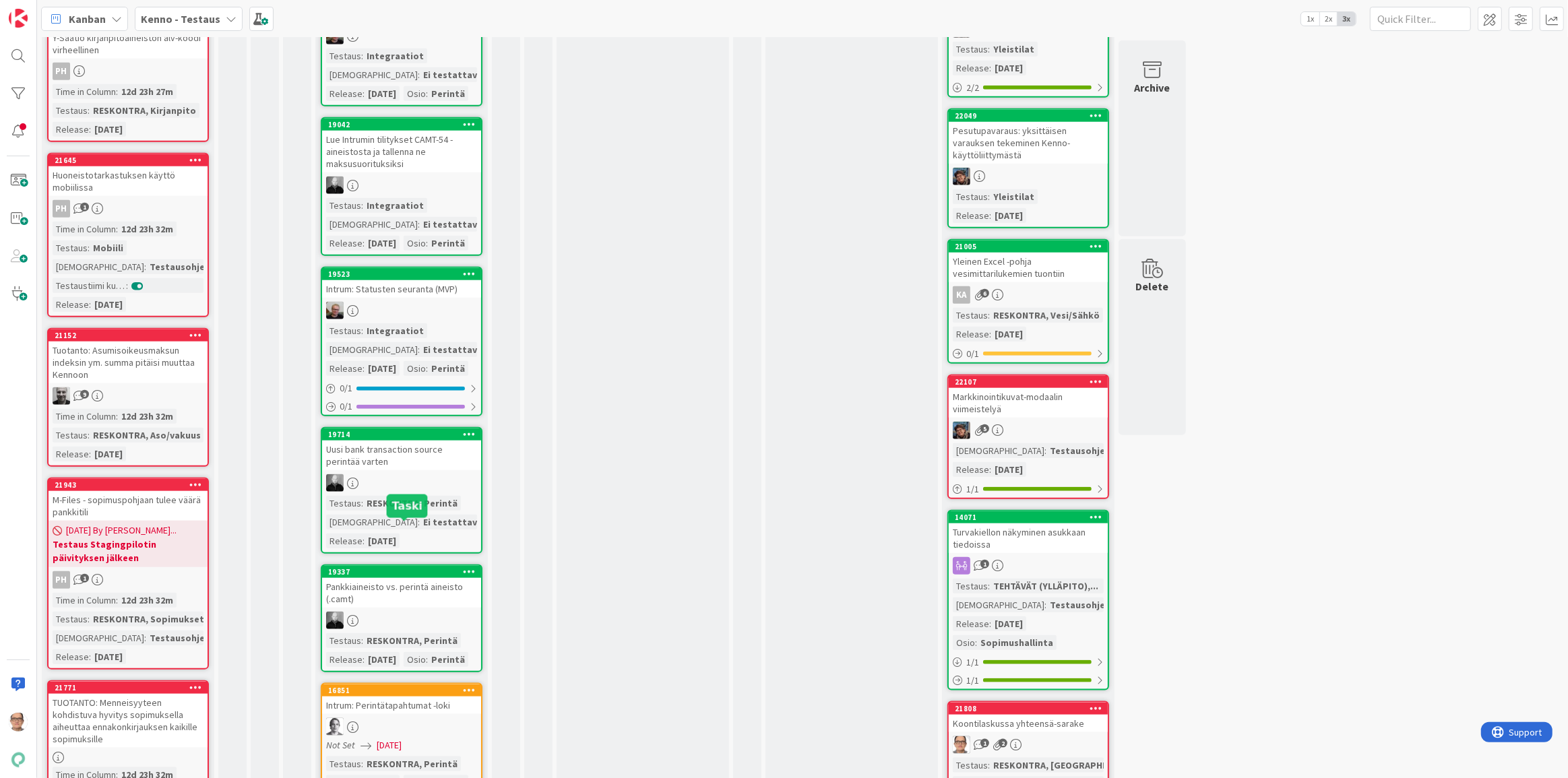
scroll to position [1531, 0]
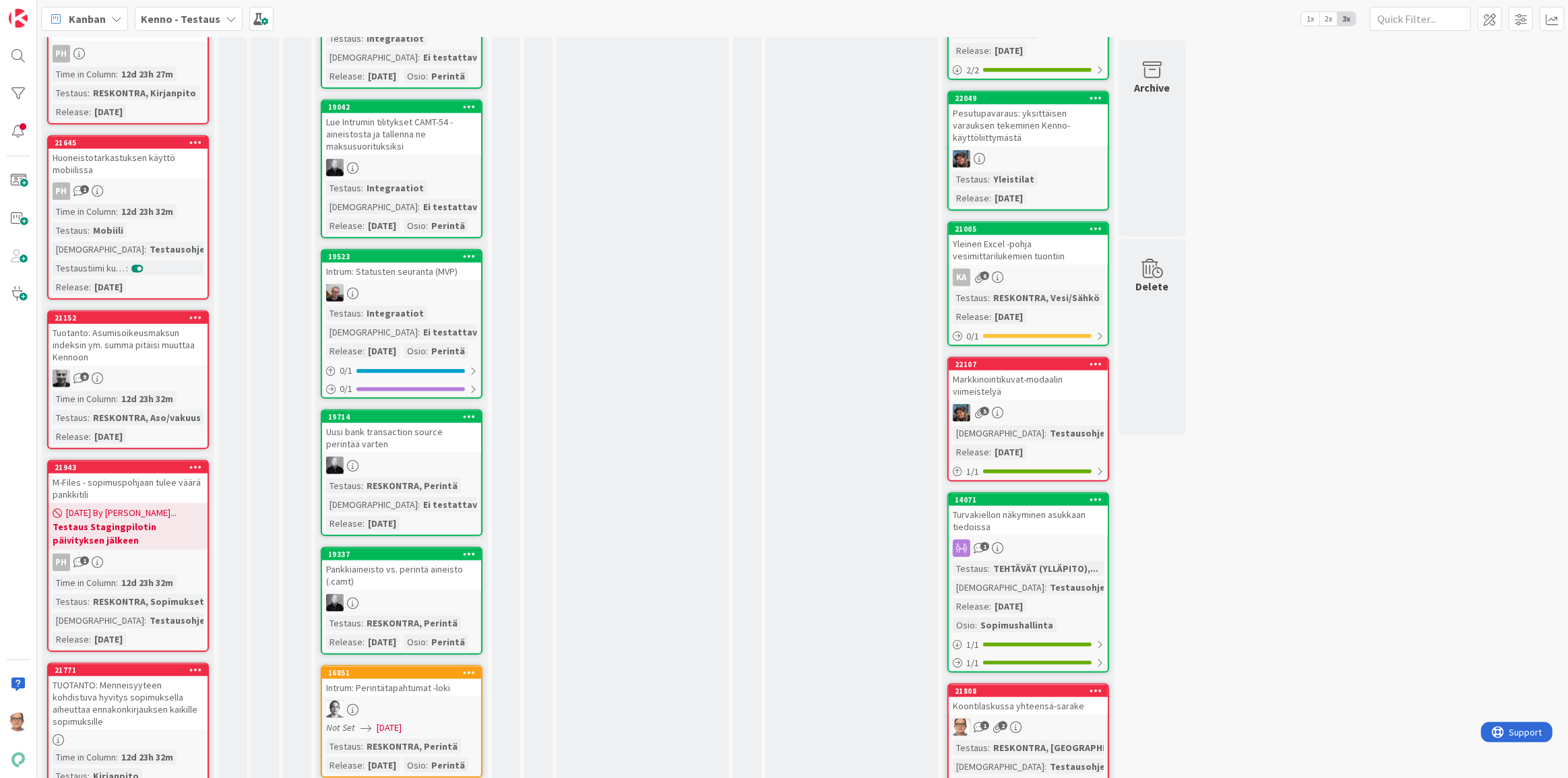
click at [422, 447] on div at bounding box center [402, 465] width 159 height 18
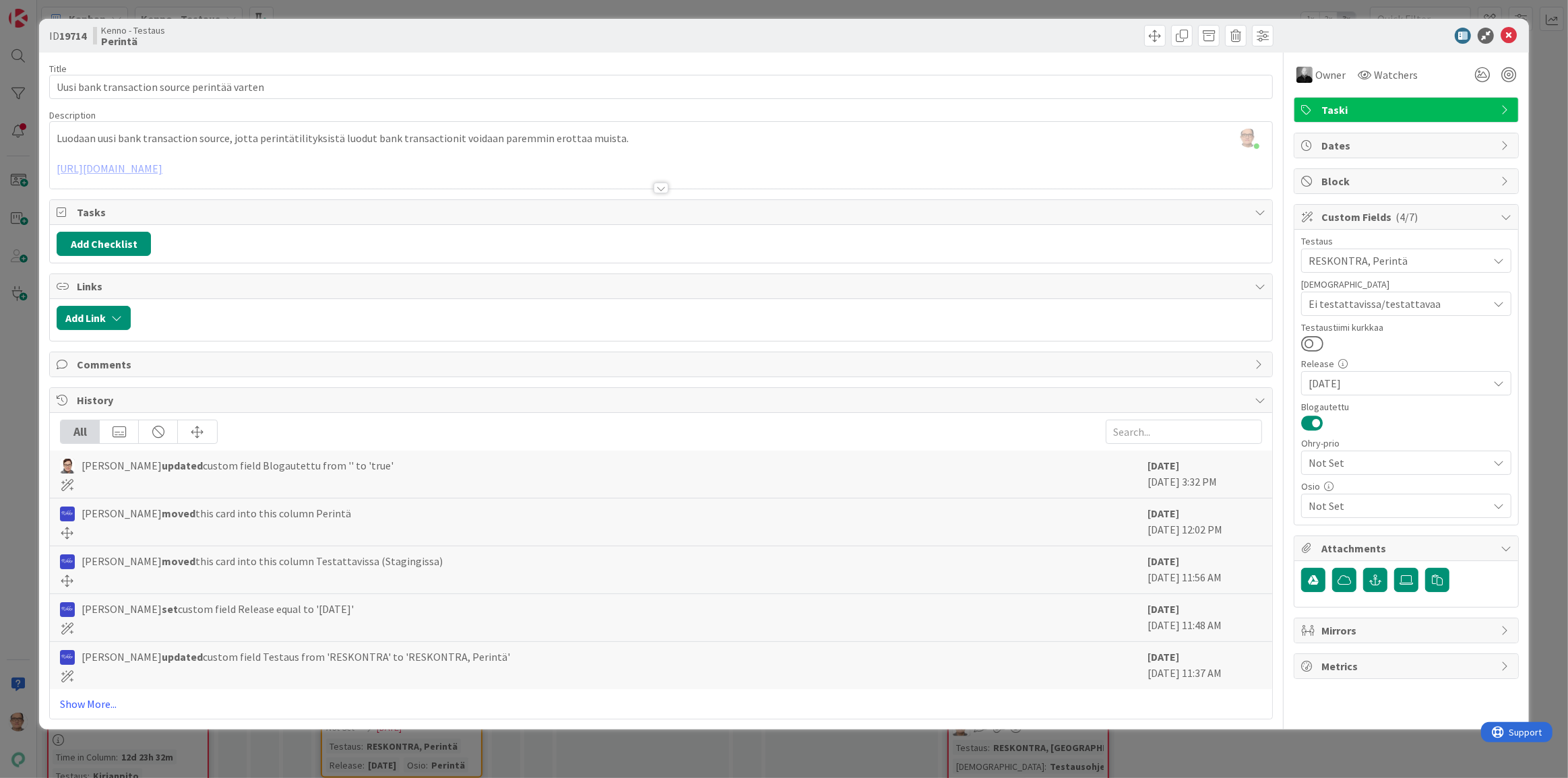
click at [657, 182] on div at bounding box center [661, 187] width 15 height 11
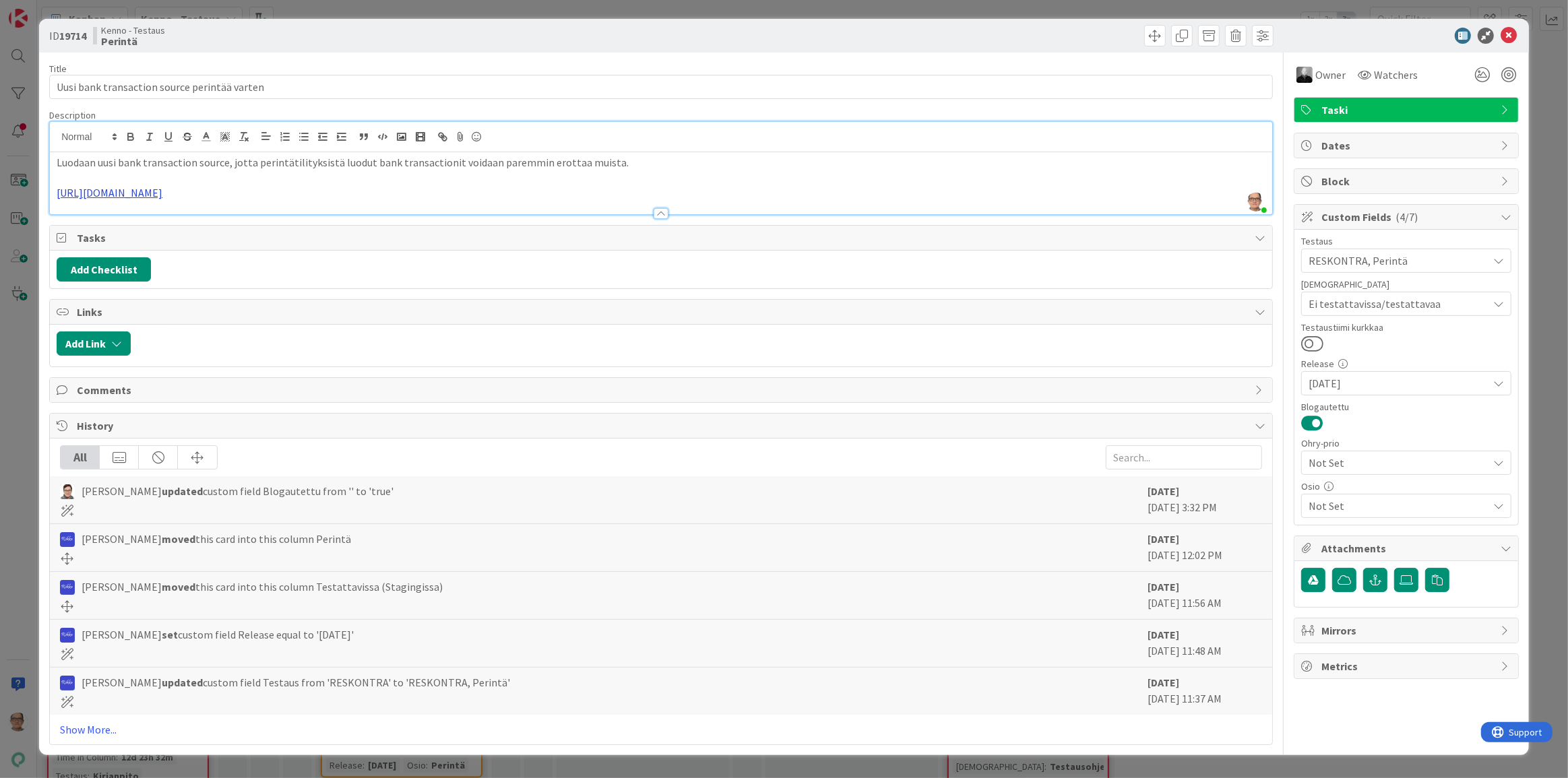
click at [162, 192] on link "[URL][DOMAIN_NAME]" at bounding box center [110, 192] width 105 height 13
click at [159, 216] on link "[URL][DOMAIN_NAME]" at bounding box center [125, 218] width 92 height 18
click at [145, 217] on link "[URL][DOMAIN_NAME]" at bounding box center [125, 218] width 92 height 18
click at [882, 34] on span at bounding box center [1156, 36] width 22 height 22
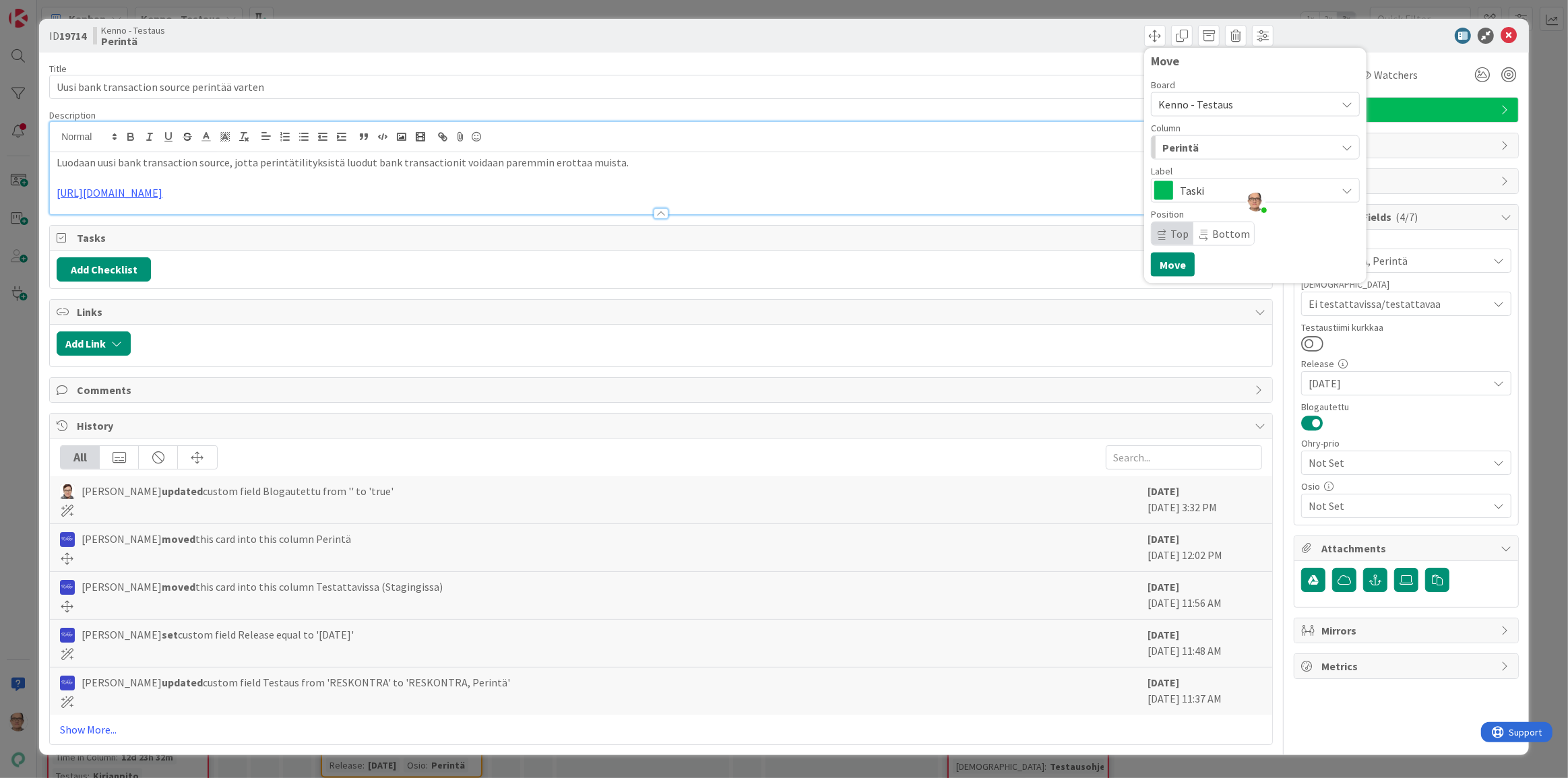
click at [882, 147] on span "Perintä" at bounding box center [1180, 147] width 36 height 18
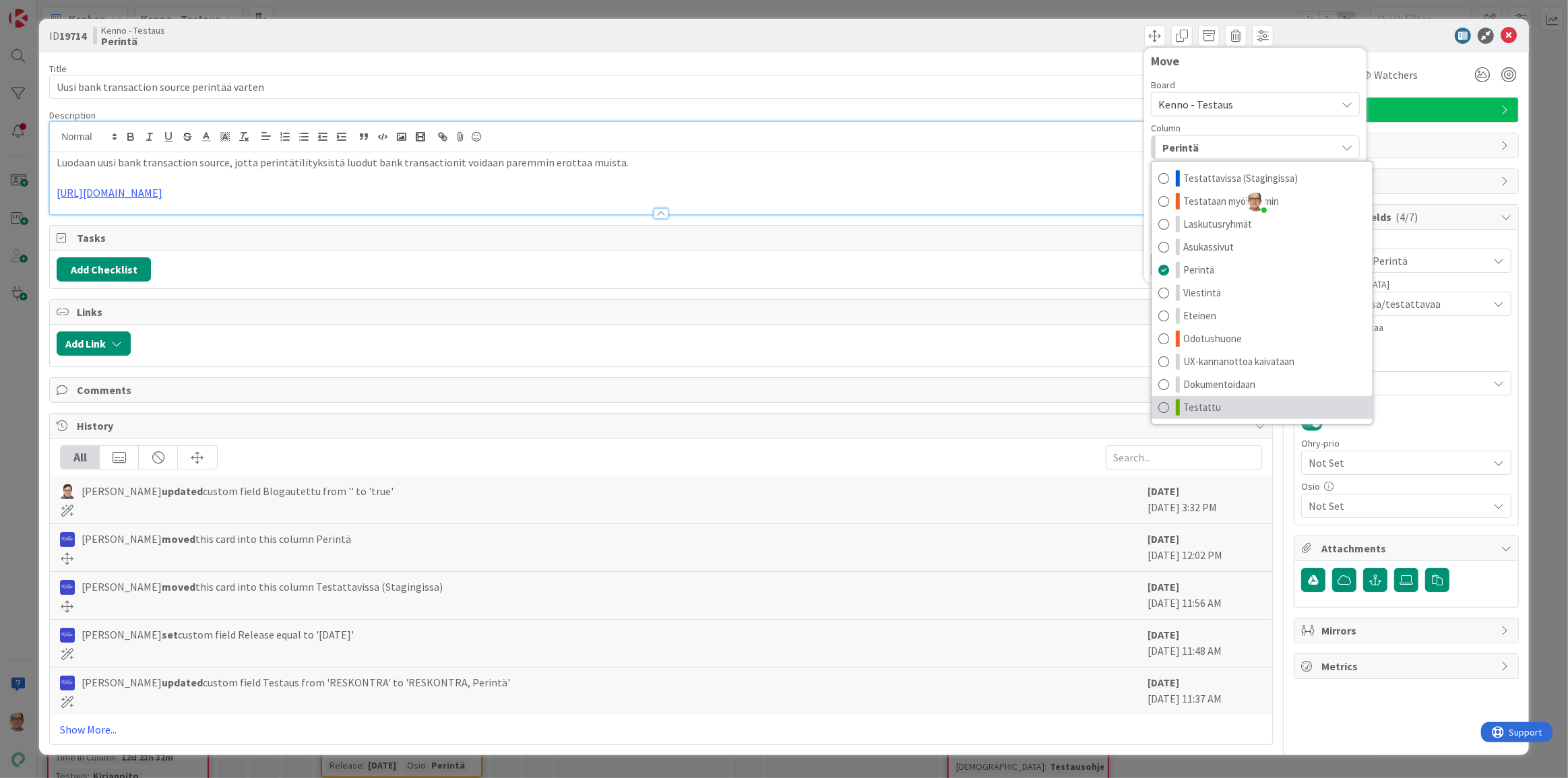
click at [882, 404] on span at bounding box center [1164, 407] width 11 height 16
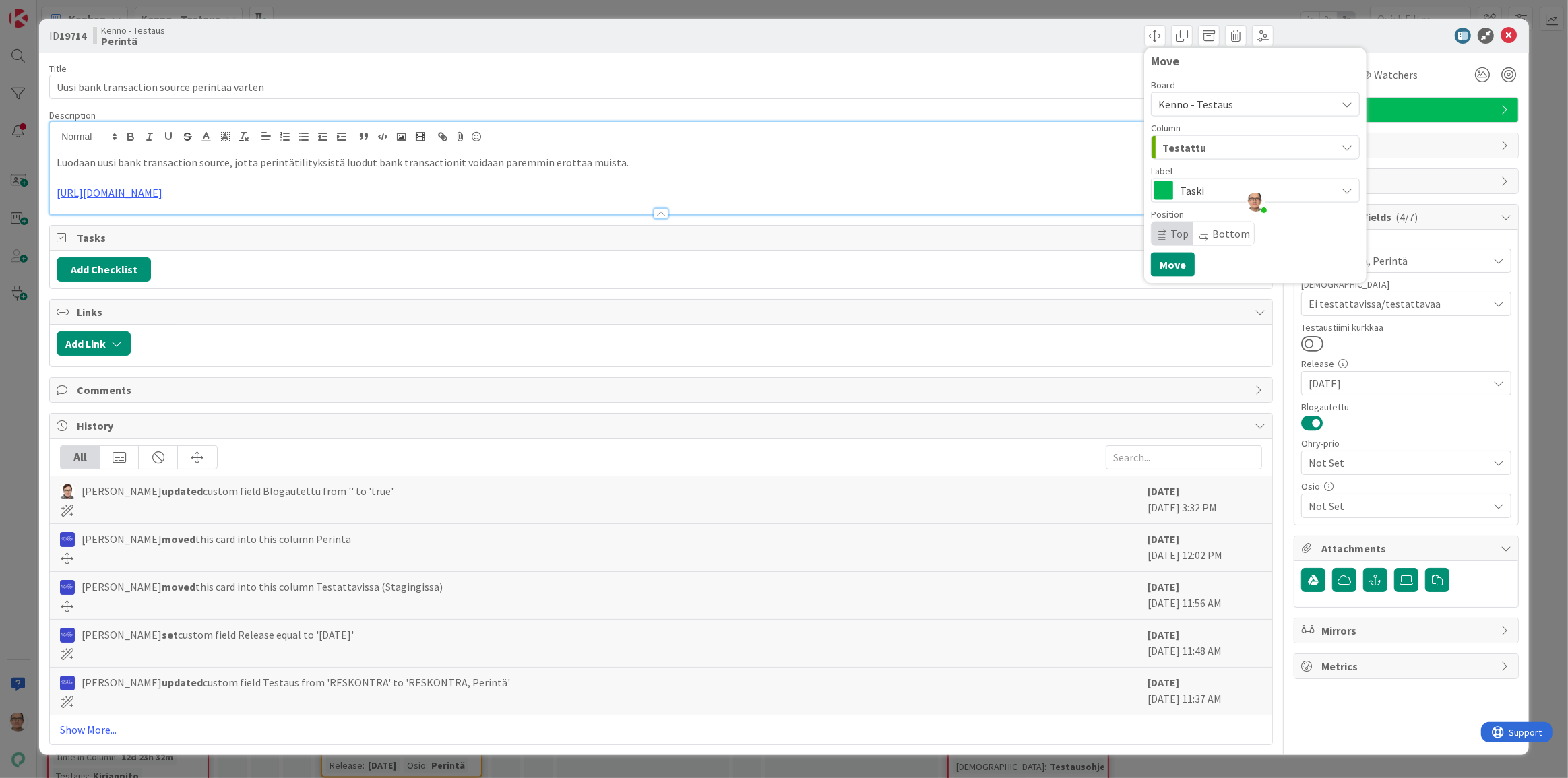
click at [315, 189] on p "[URL][DOMAIN_NAME]" at bounding box center [661, 193] width 1209 height 16
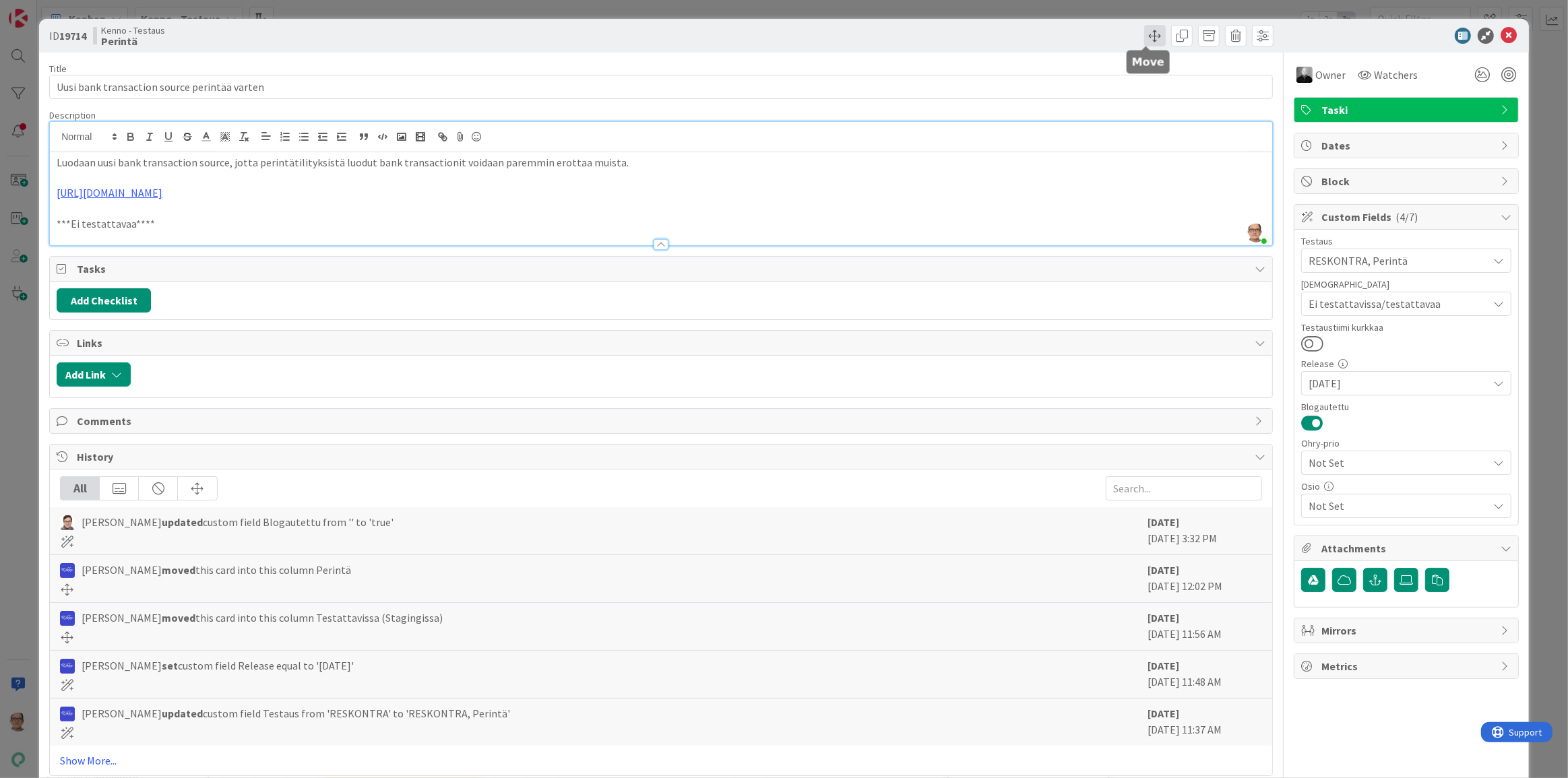
click at [882, 31] on span at bounding box center [1156, 36] width 22 height 22
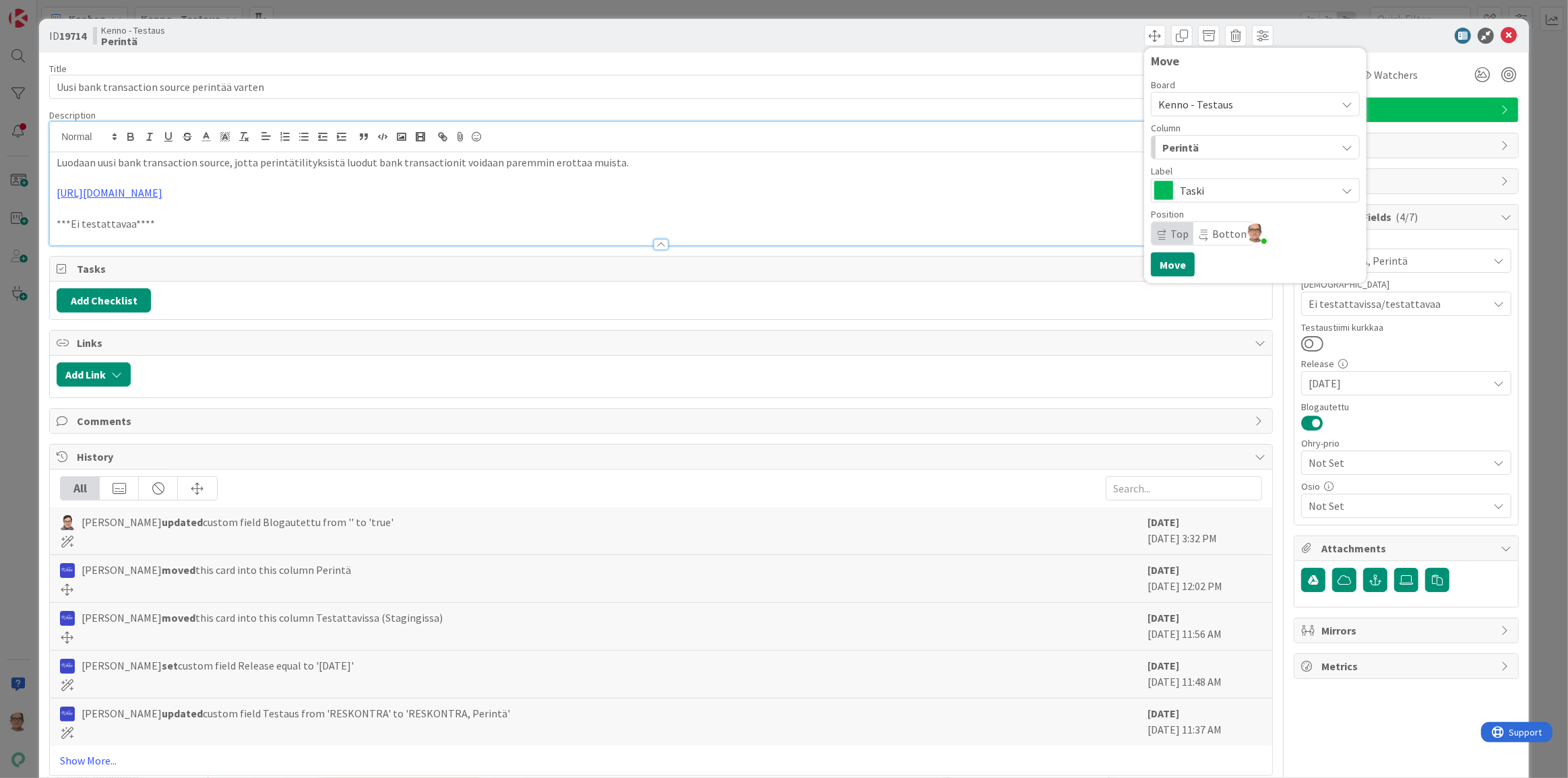
click at [882, 154] on div "Perintä" at bounding box center [1248, 148] width 177 height 22
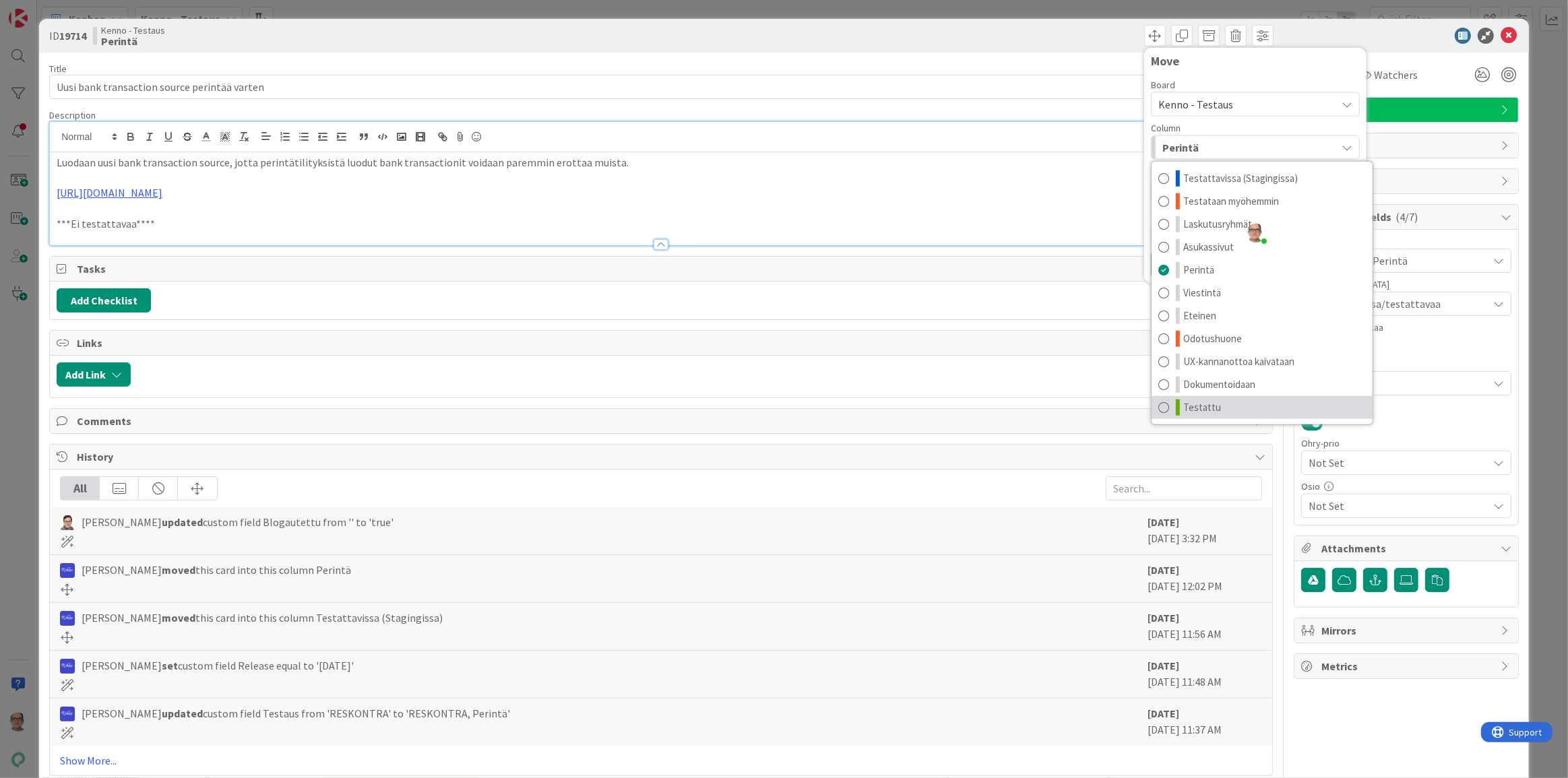
click at [882, 407] on span at bounding box center [1164, 407] width 11 height 16
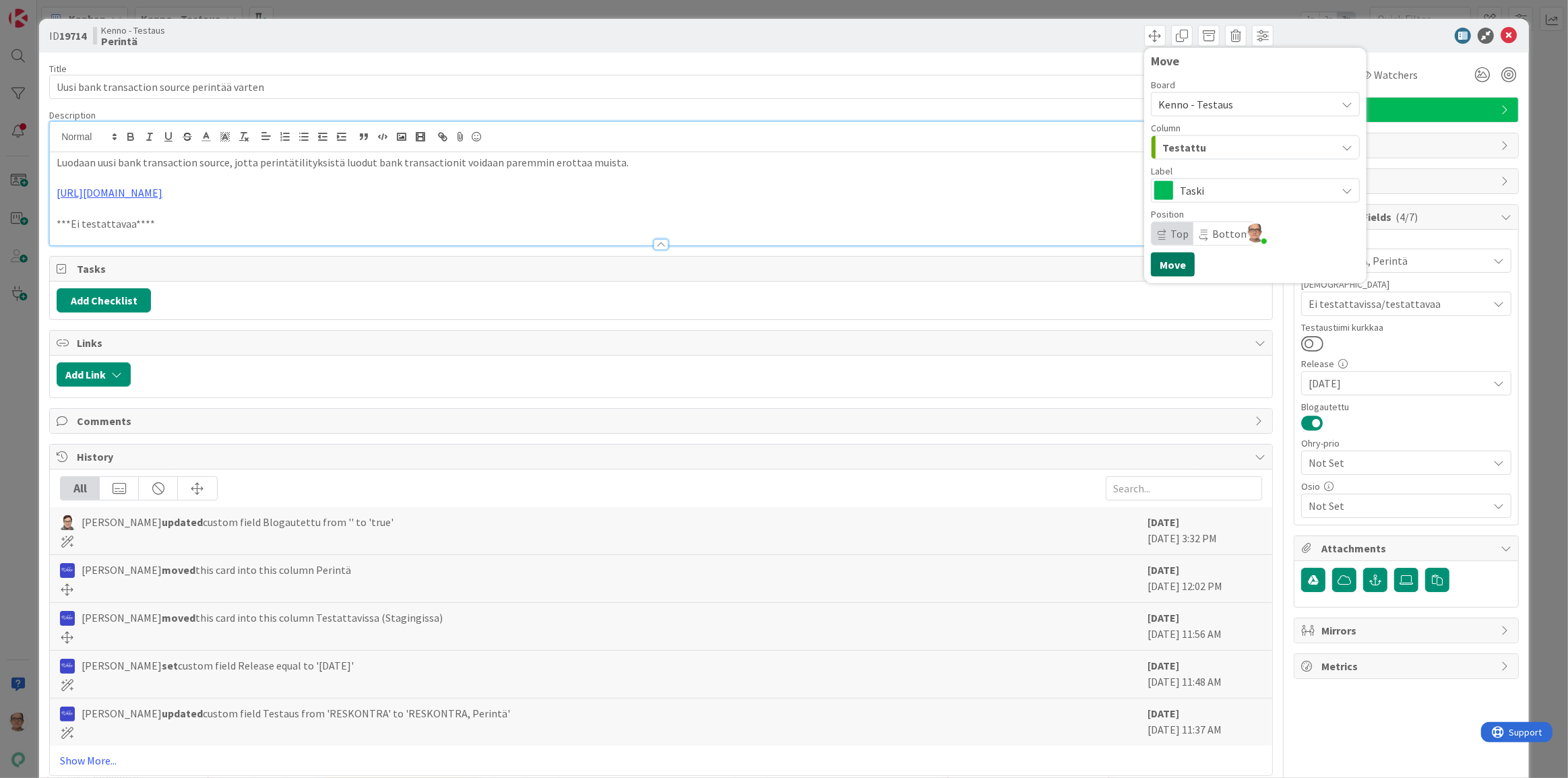
click at [882, 269] on button "Move" at bounding box center [1173, 264] width 44 height 24
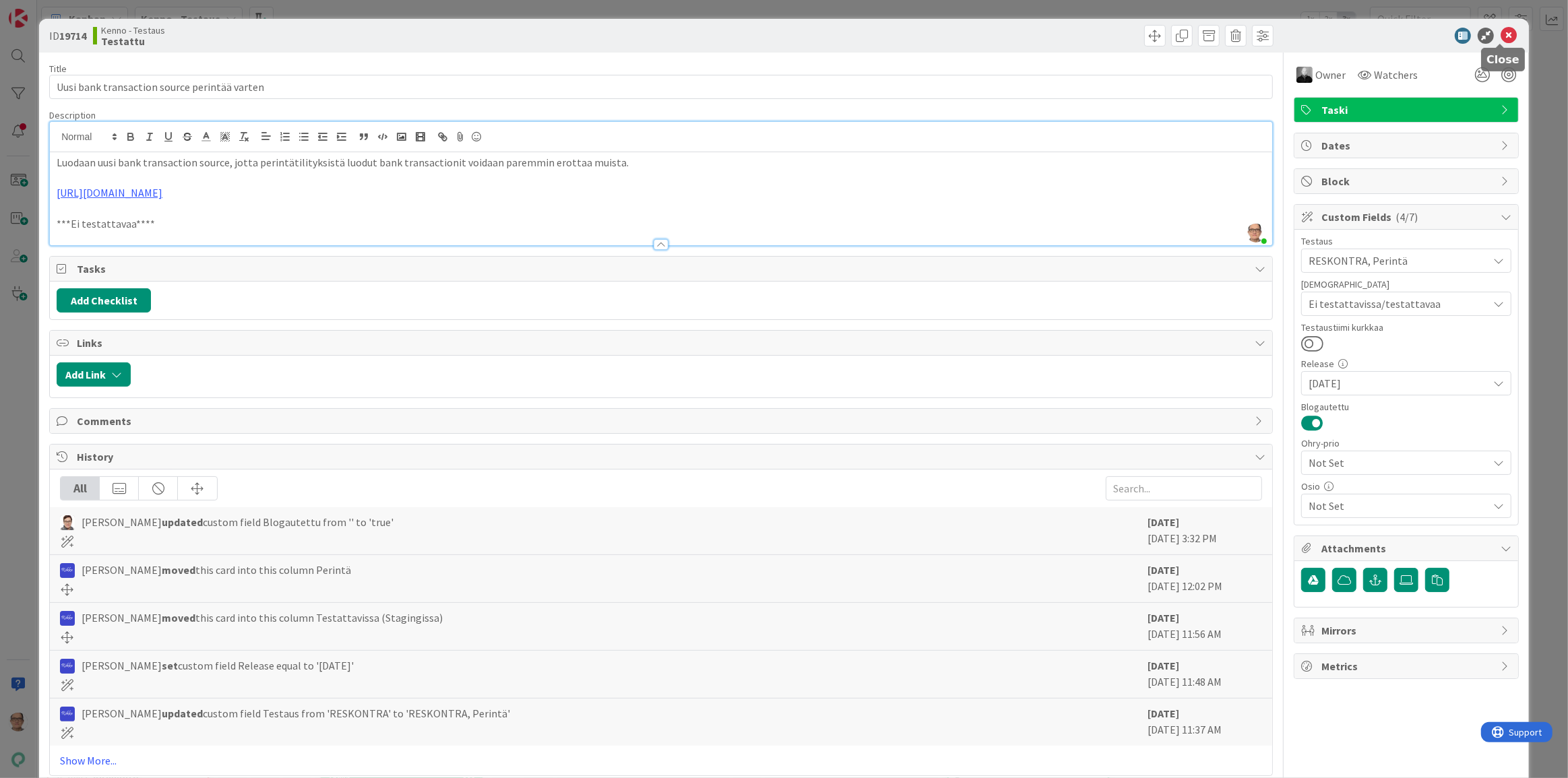
click at [882, 31] on icon at bounding box center [1509, 35] width 16 height 16
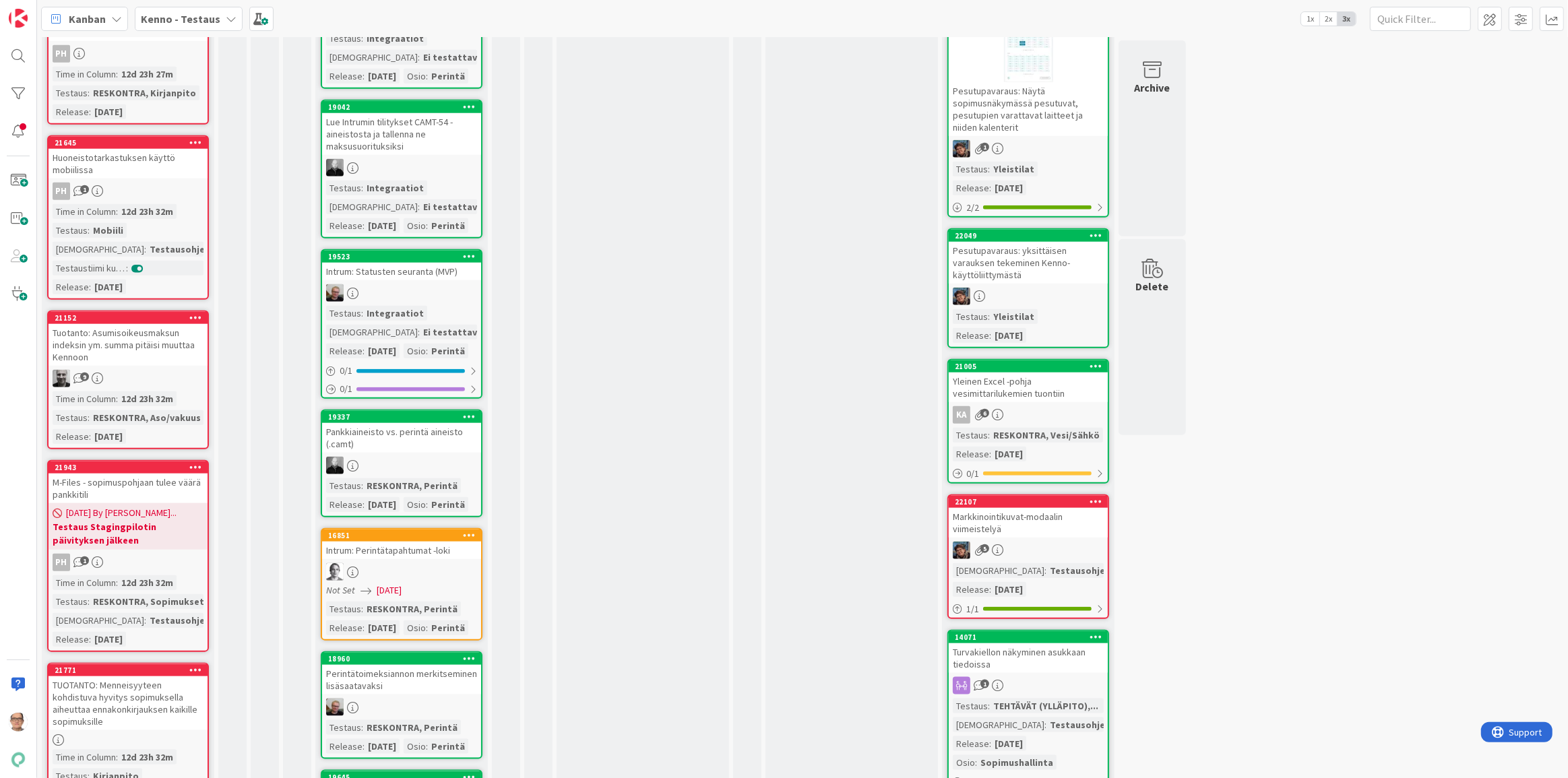
scroll to position [1654, 0]
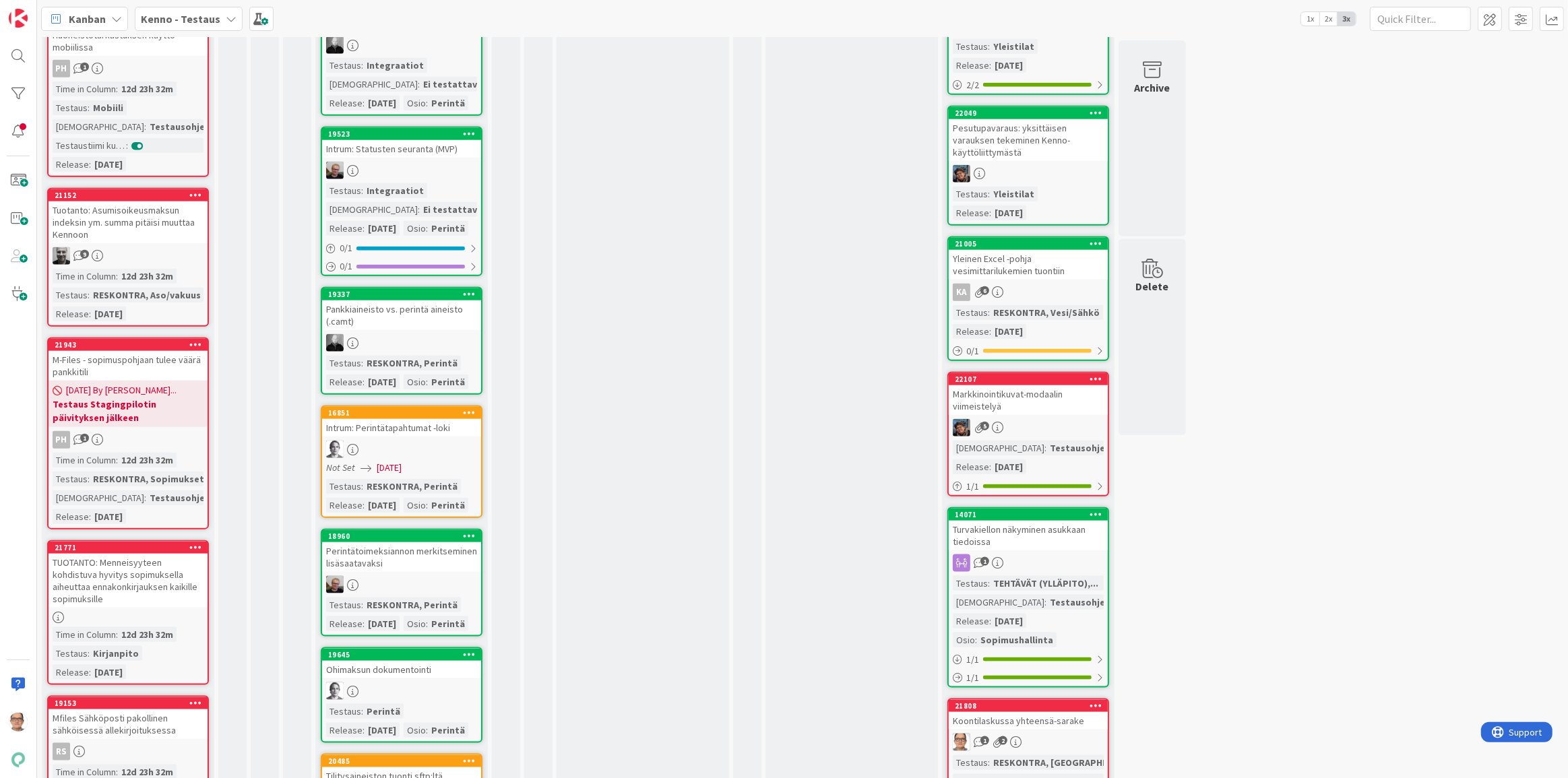
click at [422, 351] on div at bounding box center [402, 343] width 159 height 18
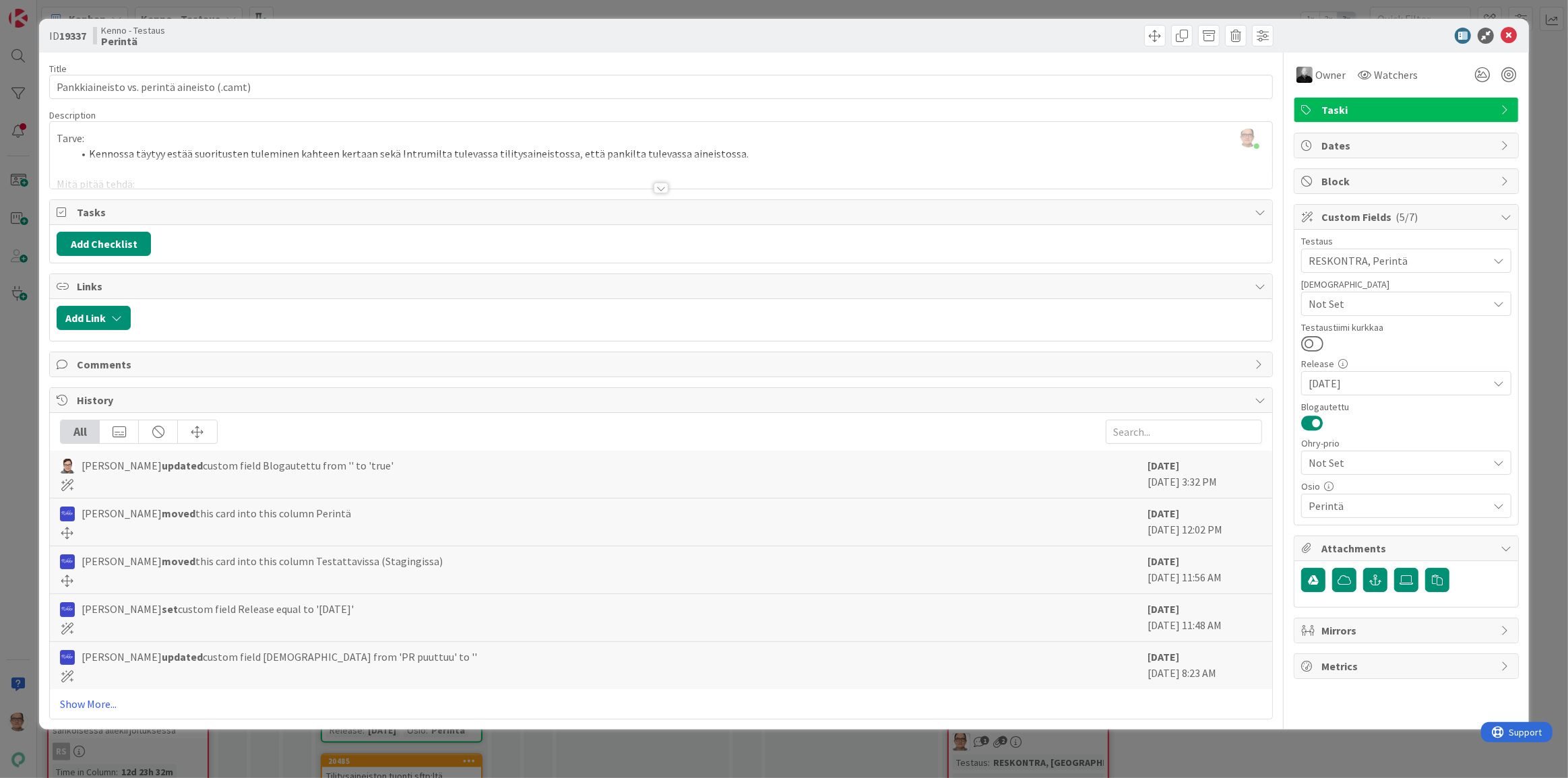
click at [657, 186] on div at bounding box center [661, 187] width 15 height 11
